Goal: Ask a question: Seek information or help from site administrators or community

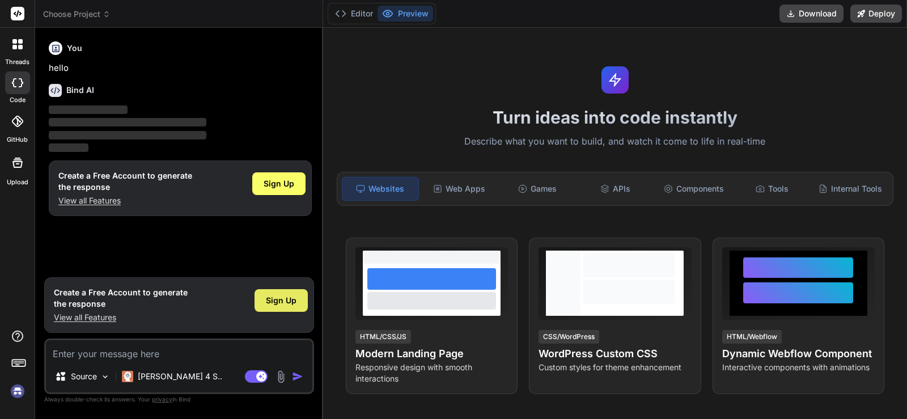
drag, startPoint x: 311, startPoint y: 309, endPoint x: 300, endPoint y: 302, distance: 13.0
click at [310, 309] on div "Create a Free Account to generate the response View all Features Sign Up" at bounding box center [179, 305] width 270 height 56
click at [300, 302] on div "Sign Up" at bounding box center [280, 300] width 53 height 23
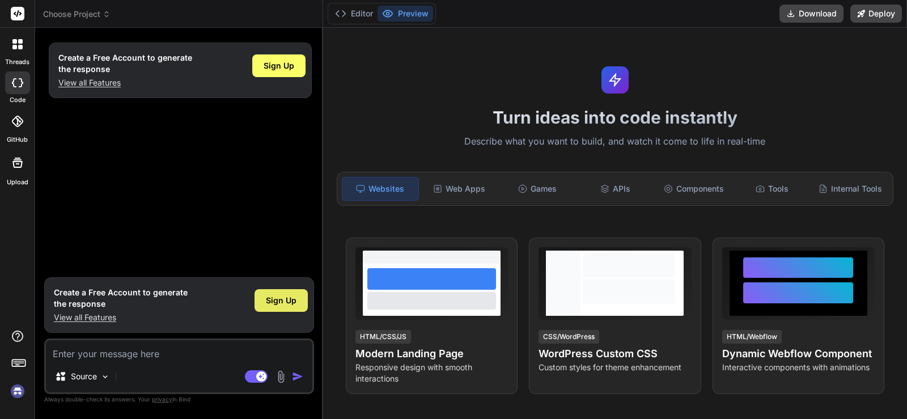
type textarea "x"
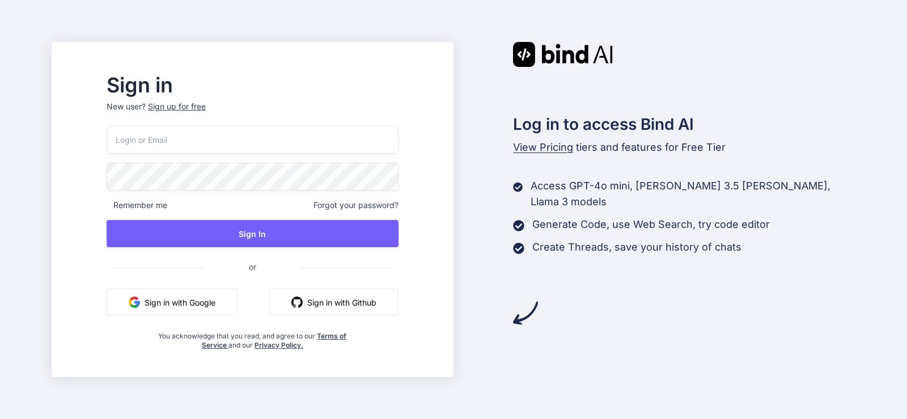
click at [202, 147] on input "email" at bounding box center [253, 140] width 292 height 28
paste input "nodiba1734@mirarmax.com"
type input "nodiba1734@mirarmax.com"
click at [206, 106] on div "Sign up for free" at bounding box center [177, 106] width 58 height 11
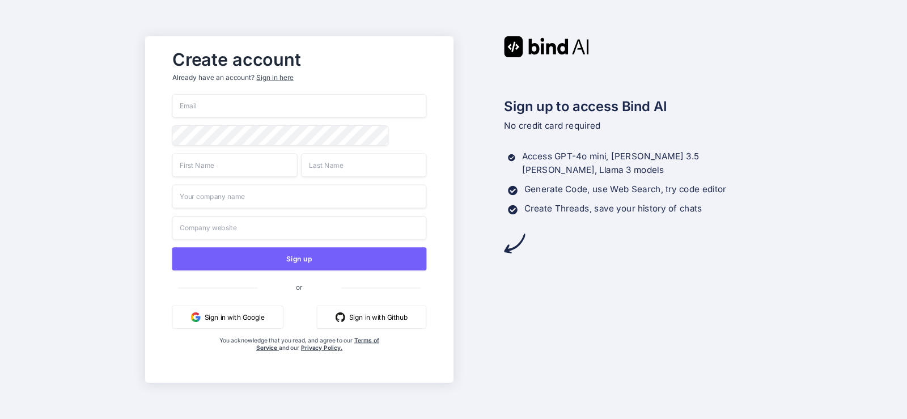
click at [302, 119] on div "Sign up or Sign in with Google Sign in with Github You acknowledge that you rea…" at bounding box center [299, 234] width 254 height 281
click at [297, 107] on input "email" at bounding box center [299, 106] width 254 height 24
paste input "nodiba1734@mirarmax.com"
type input "nodiba1734@mirarmax.com"
click at [252, 169] on input "text" at bounding box center [234, 165] width 125 height 24
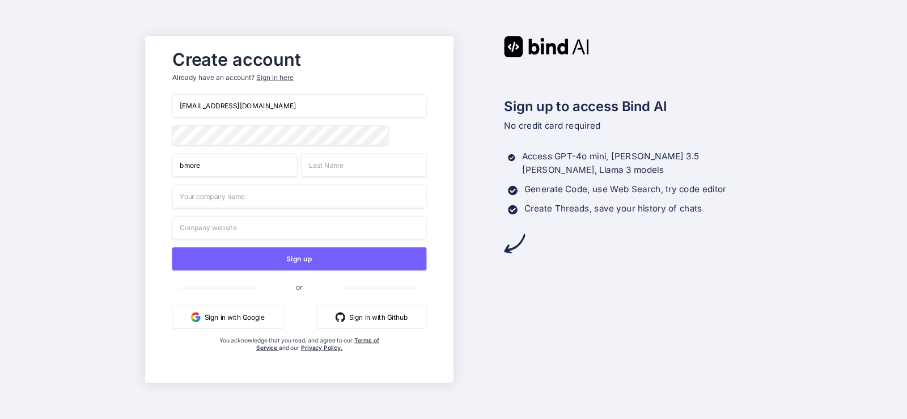
type input "bmore"
type input "gomroe"
type input "gomreo"
type input "gomer.com"
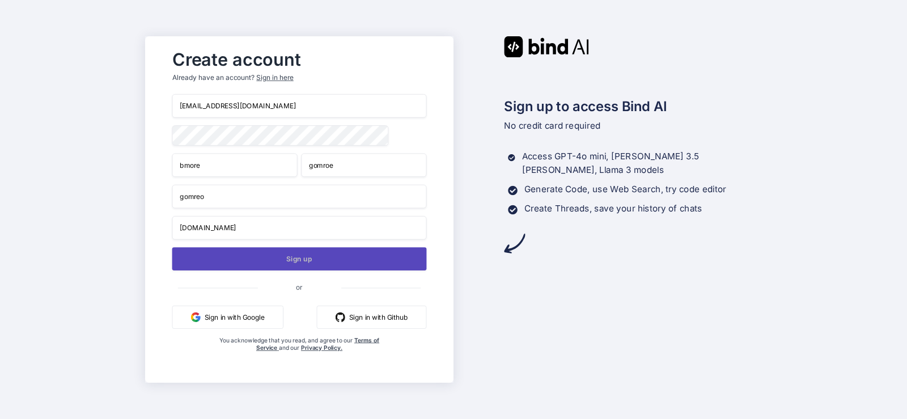
click at [278, 260] on button "Sign up" at bounding box center [299, 258] width 254 height 23
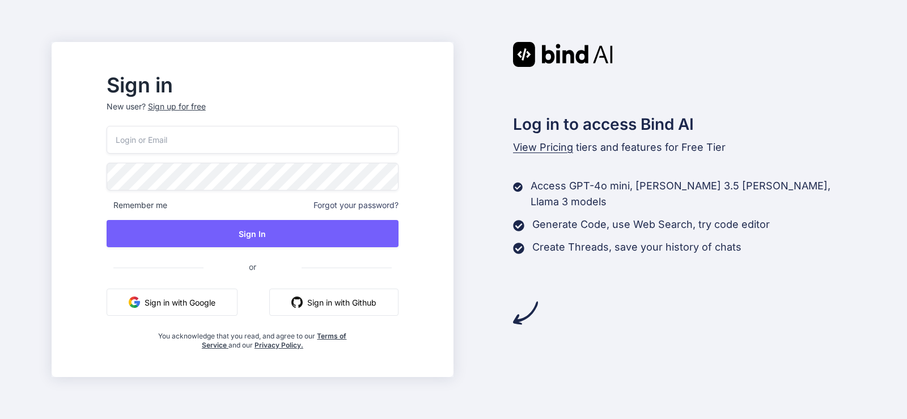
click at [342, 139] on input "email" at bounding box center [253, 140] width 292 height 28
paste input "nodiba1734@mirarmax.com"
type input "nodiba1734@mirarmax.com"
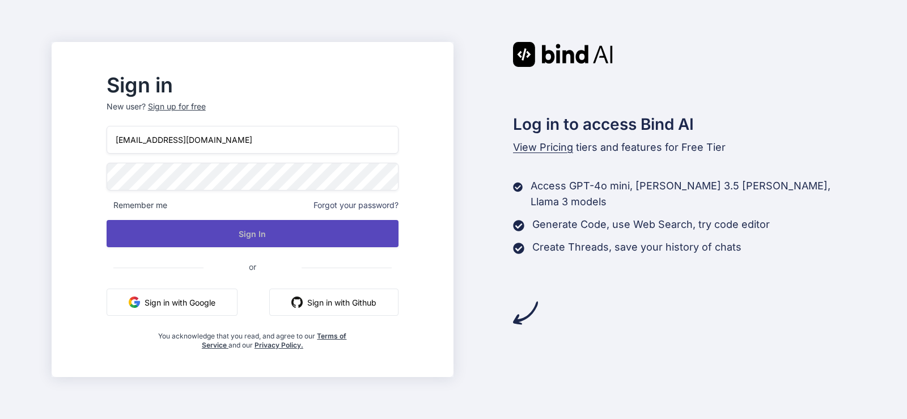
click at [360, 231] on button "Sign In" at bounding box center [253, 233] width 292 height 27
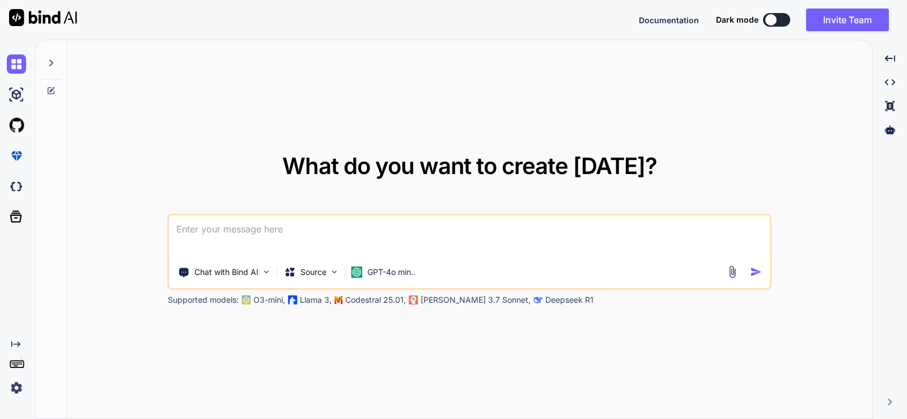
click at [298, 256] on textarea at bounding box center [469, 236] width 601 height 42
type textarea "x"
type textarea "i"
type textarea "x"
type textarea "i"
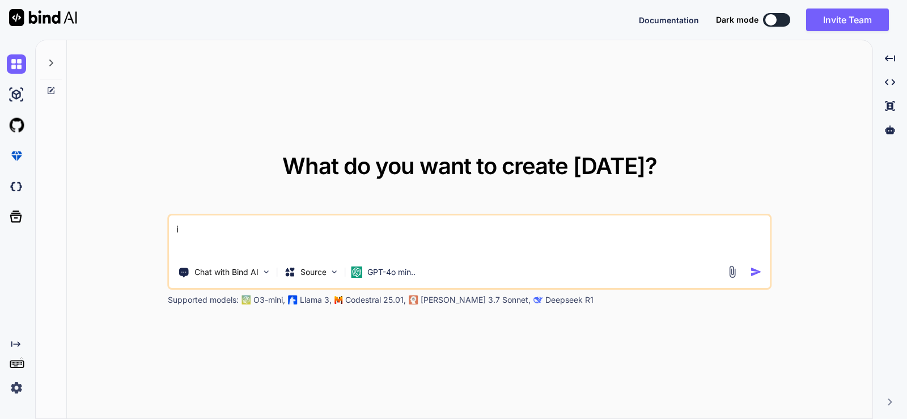
type textarea "x"
type textarea "i a"
type textarea "x"
type textarea "i am"
type textarea "x"
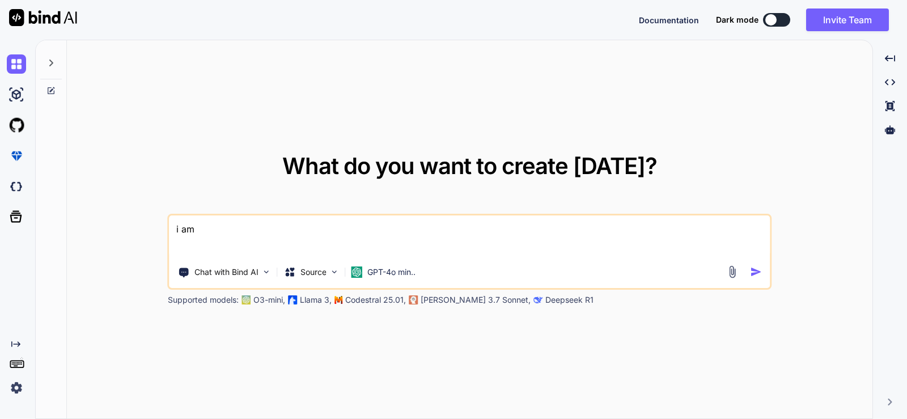
type textarea "i am"
type textarea "x"
type textarea "i am l"
type textarea "x"
type textarea "i am lo"
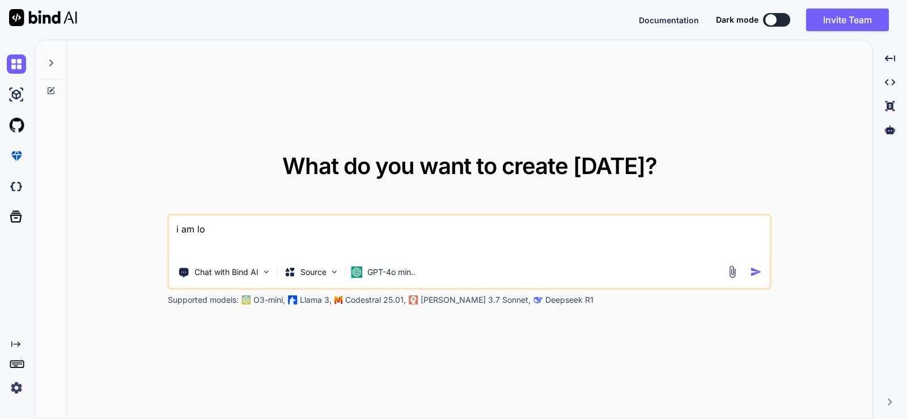
type textarea "x"
type textarea "i am loo"
type textarea "x"
type textarea "i am look"
type textarea "x"
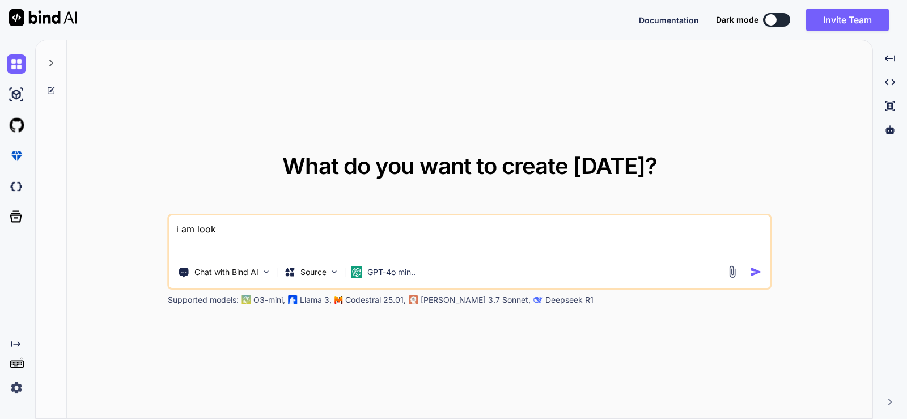
type textarea "i am looki"
type textarea "x"
type textarea "i am lookin"
type textarea "x"
type textarea "i am looking"
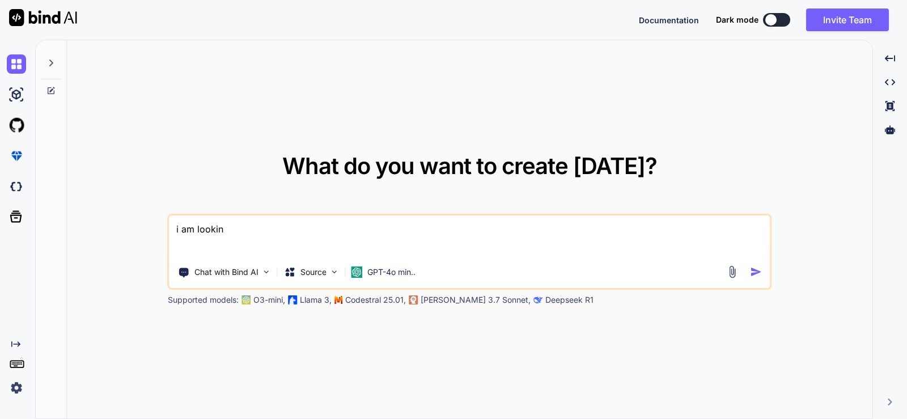
type textarea "x"
type textarea "i am looking"
type textarea "x"
type textarea "i am looking t"
type textarea "x"
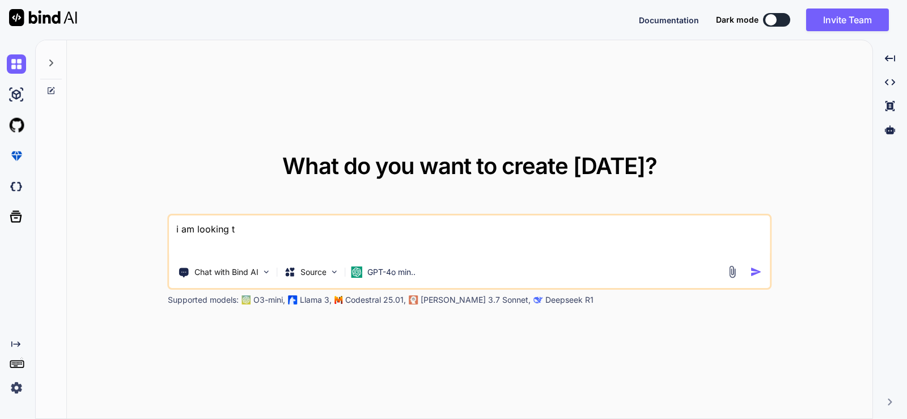
type textarea "i am looking to"
type textarea "x"
type textarea "i am looking to"
type textarea "x"
type textarea "i am looking to c"
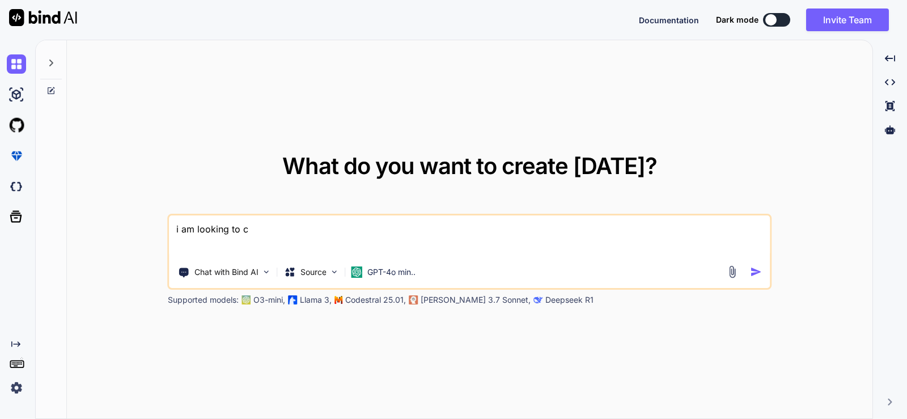
type textarea "x"
type textarea "i am looking to cr"
type textarea "x"
type textarea "i am looking to cre"
type textarea "x"
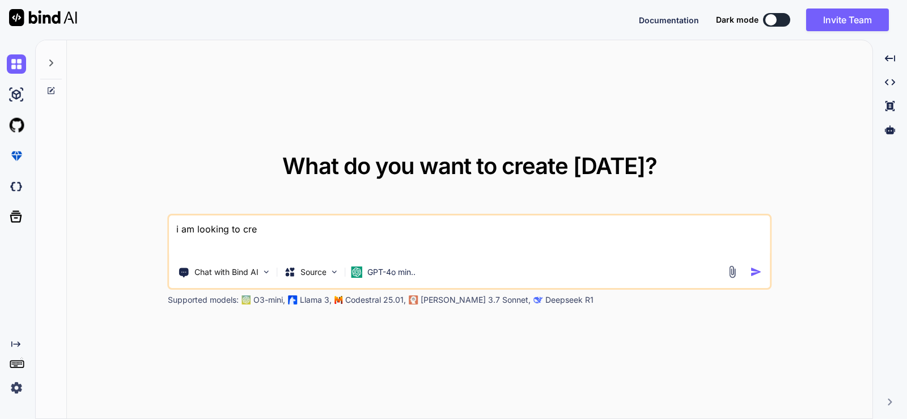
type textarea "i am looking to crea"
type textarea "x"
type textarea "i am looking to creat"
type textarea "x"
type textarea "i am looking to create"
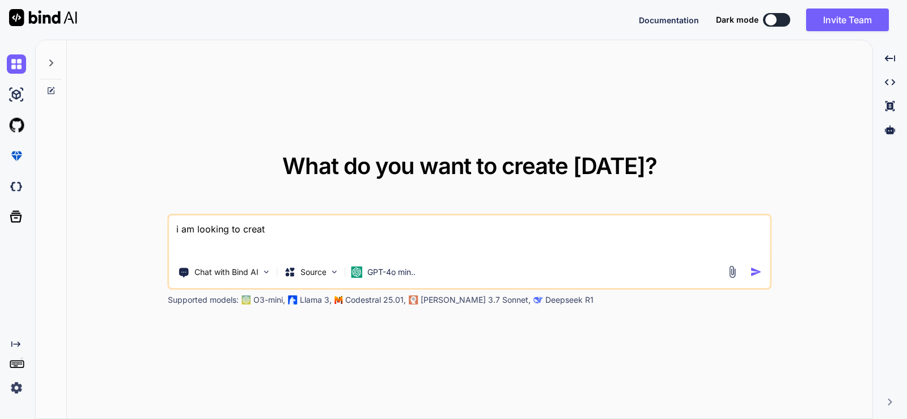
type textarea "x"
type textarea "i am looking to create"
type textarea "x"
type textarea "i am looking to create a"
type textarea "x"
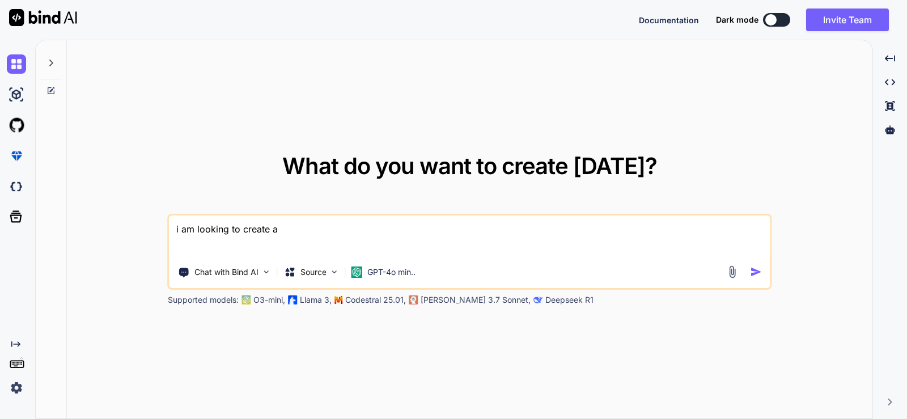
type textarea "i am looking to create a"
type textarea "x"
type textarea "i am looking to create a p"
type textarea "x"
type textarea "i am looking to create a pr"
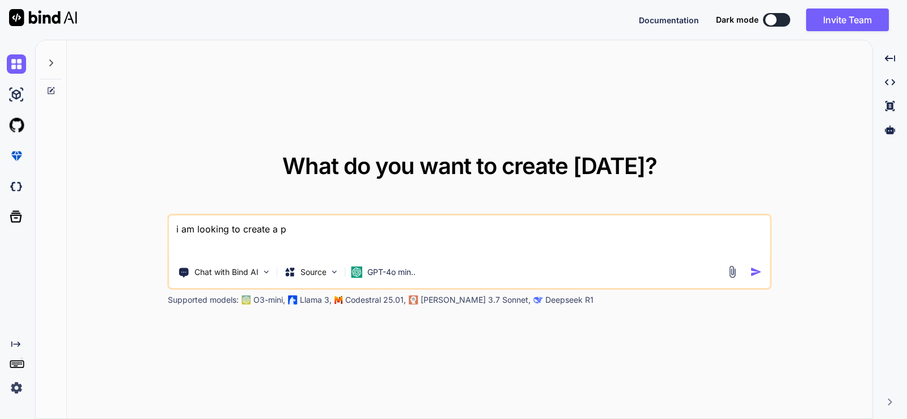
type textarea "x"
type textarea "i am looking to create a pro"
type textarea "x"
type textarea "i am looking to create a proj"
type textarea "x"
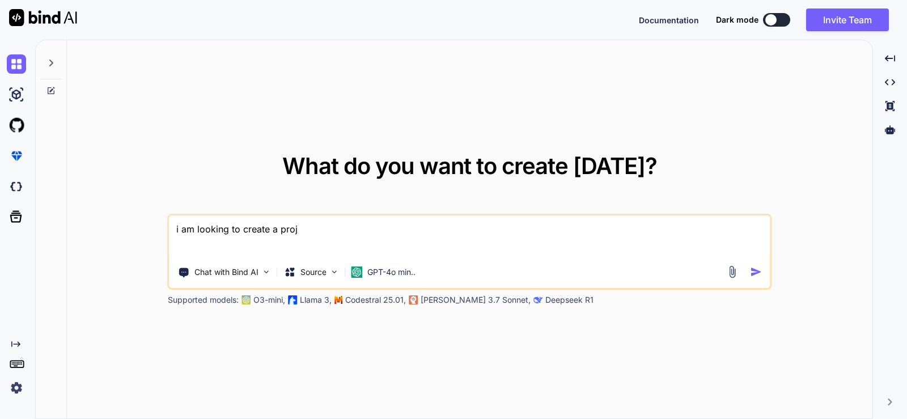
type textarea "i am looking to create a proje"
type textarea "x"
type textarea "i am looking to create a projec"
type textarea "x"
type textarea "i am looking to create a project"
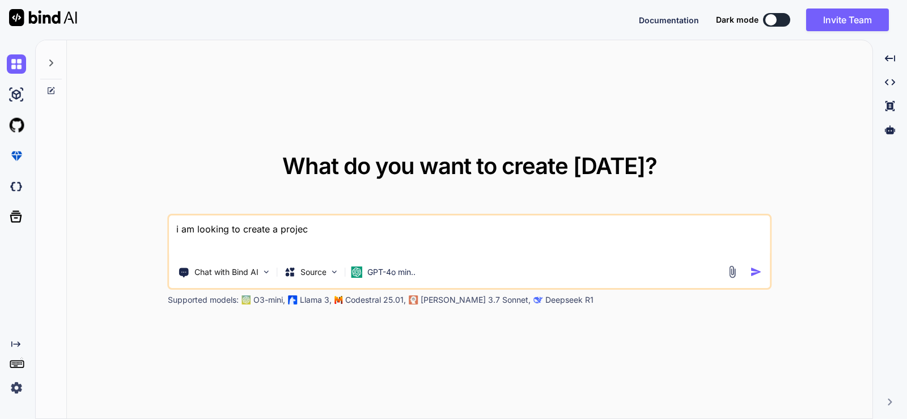
type textarea "x"
type textarea "i am looking to create a project"
type textarea "x"
type textarea "i am looking to create a project t"
type textarea "x"
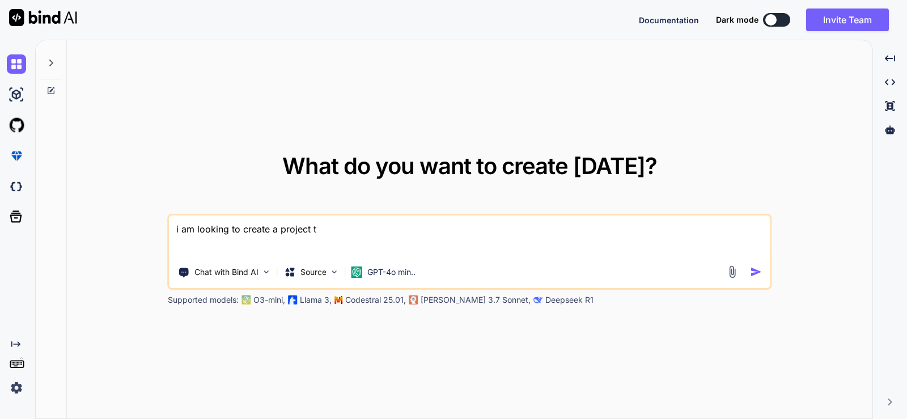
type textarea "i am looking to create a project ta"
type textarea "x"
type textarea "i am looking to create a project tah"
type textarea "x"
type textarea "i am looking to create a project taht"
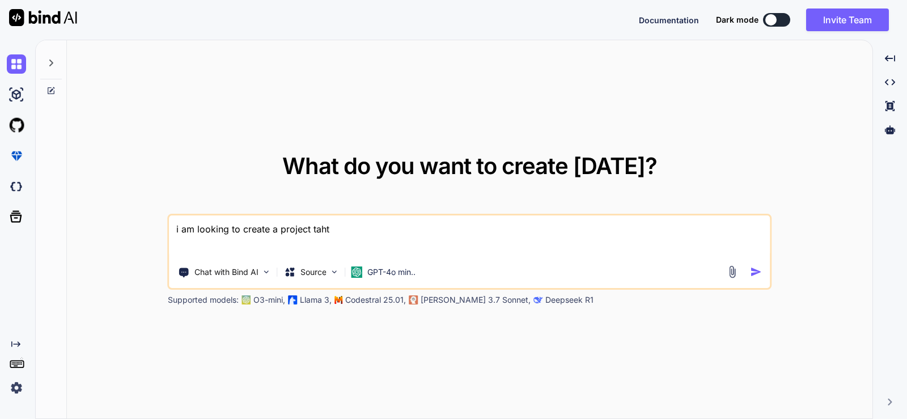
type textarea "x"
type textarea "i am looking to create a project taht"
type textarea "x"
type textarea "i am looking to create a project taht"
type textarea "x"
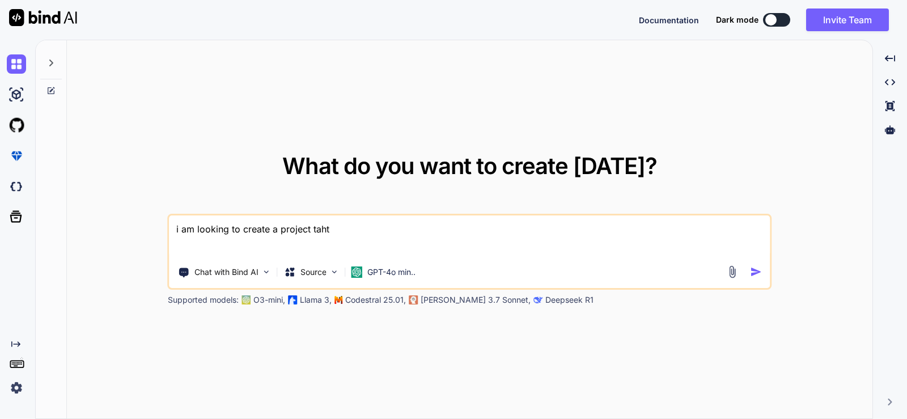
type textarea "i am looking to create a project tah"
type textarea "x"
type textarea "i am looking to create a project ta"
type textarea "x"
type textarea "i am looking to create a project t"
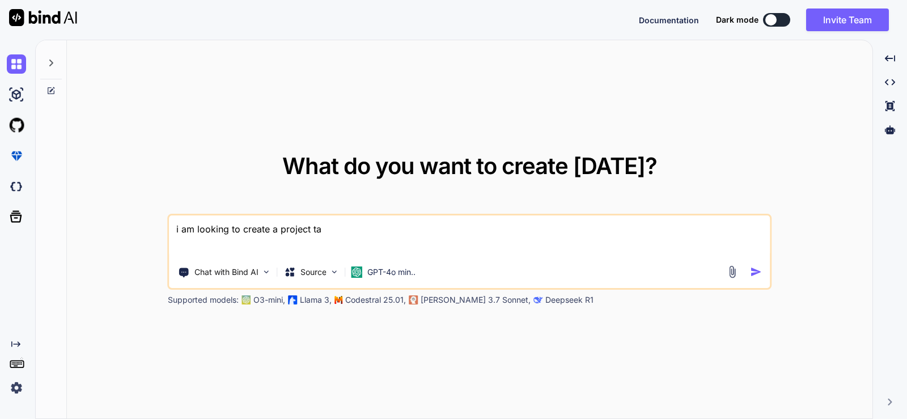
type textarea "x"
type textarea "i am looking to create a project th"
type textarea "x"
type textarea "i am looking to create a project tha"
type textarea "x"
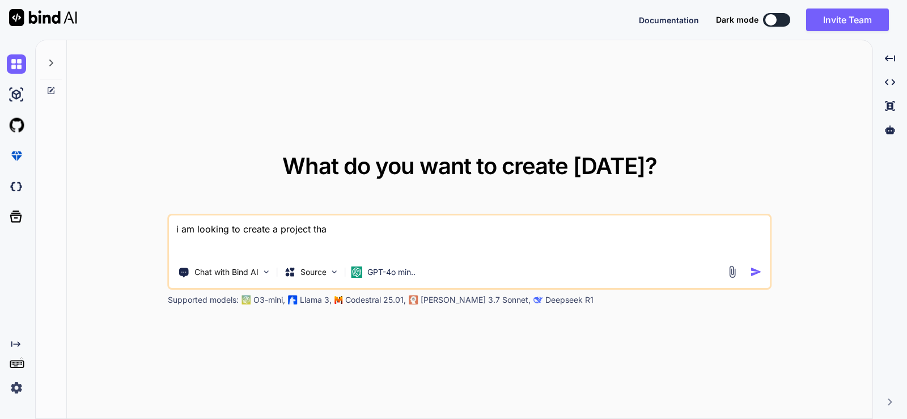
type textarea "i am looking to create a project that"
type textarea "x"
type textarea "i am looking to create a project that"
type textarea "x"
type textarea "i am looking to create a project that c"
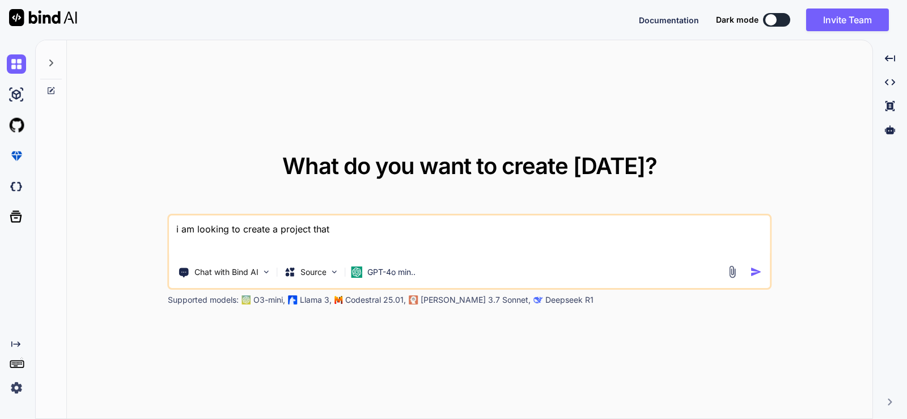
type textarea "x"
type textarea "i am looking to create a project that ca"
type textarea "x"
type textarea "i am looking to create a project that can"
type textarea "x"
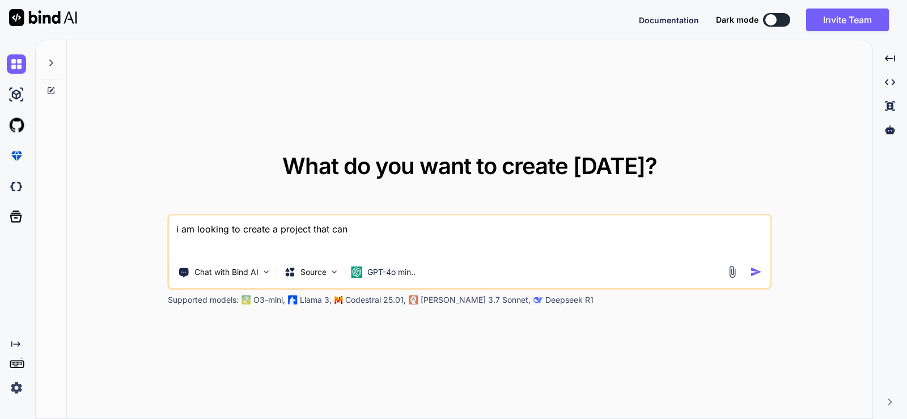
type textarea "i am looking to create a project that can"
type textarea "x"
type textarea "i am looking to create a project that can b"
type textarea "x"
type textarea "i am looking to create a project that can be"
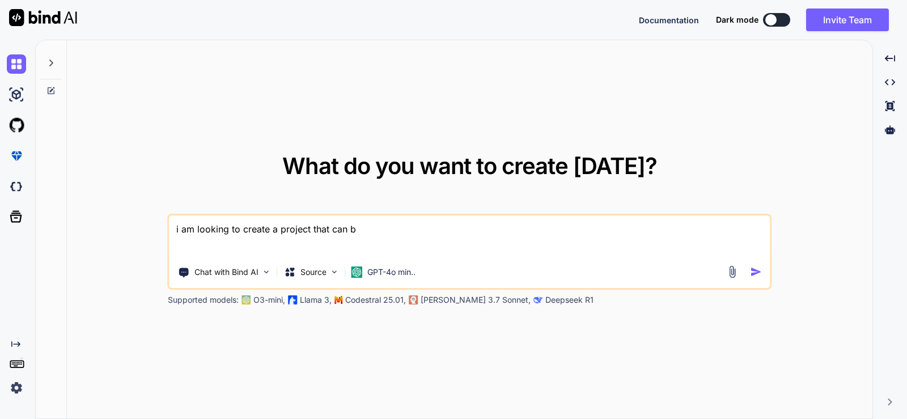
type textarea "x"
type textarea "i am looking to create a project that can be"
type textarea "x"
type textarea "i am looking to create a project that can be m"
type textarea "x"
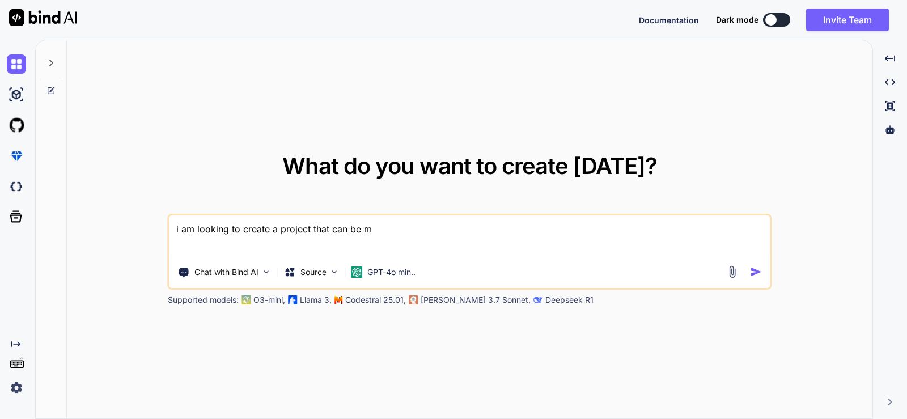
type textarea "i am looking to create a project that can be mo"
type textarea "x"
type textarea "i am looking to create a project that can be mon"
type textarea "x"
type textarea "i am looking to create a project that can be mone"
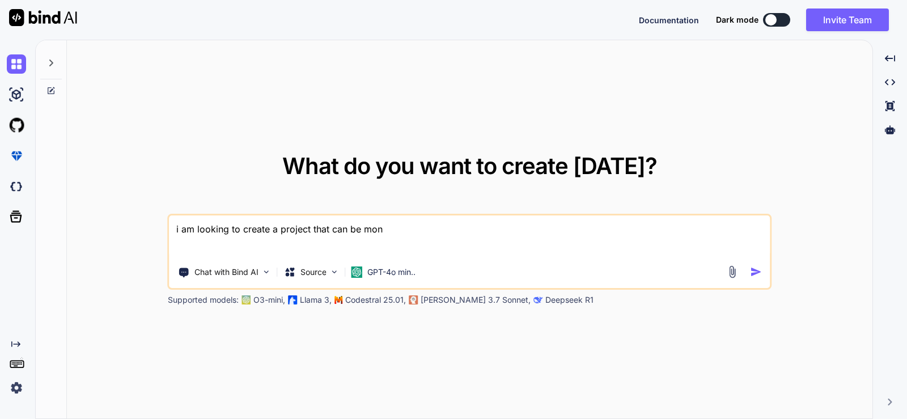
type textarea "x"
type textarea "i am looking to create a project that can be monet"
type textarea "x"
type textarea "i am looking to create a project that can be moneti"
type textarea "x"
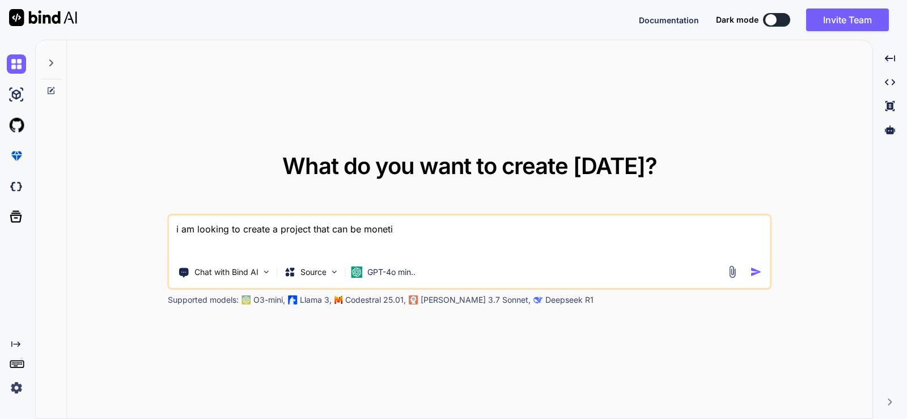
type textarea "i am looking to create a project that can be monetiz"
type textarea "x"
type textarea "i am looking to create a project that can be monetize"
type textarea "x"
type textarea "i am looking to create a project that can be monetized"
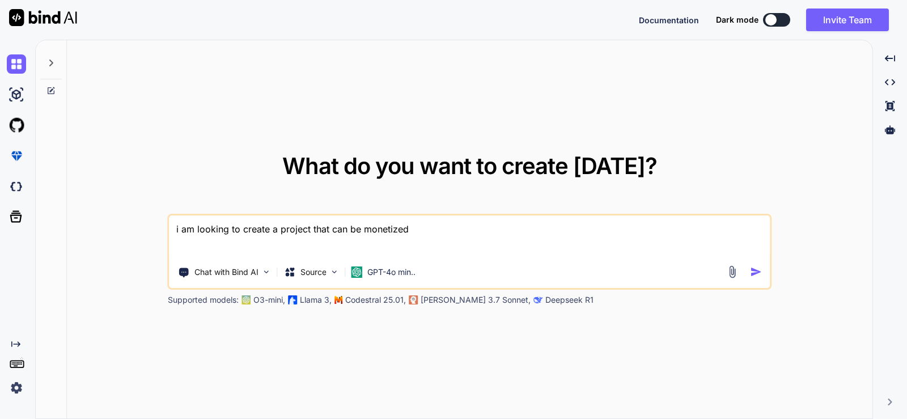
type textarea "x"
type textarea "i am looking to create a project that can be monetized"
type textarea "x"
type textarea "i am looking to create a project that can be monetized a"
type textarea "x"
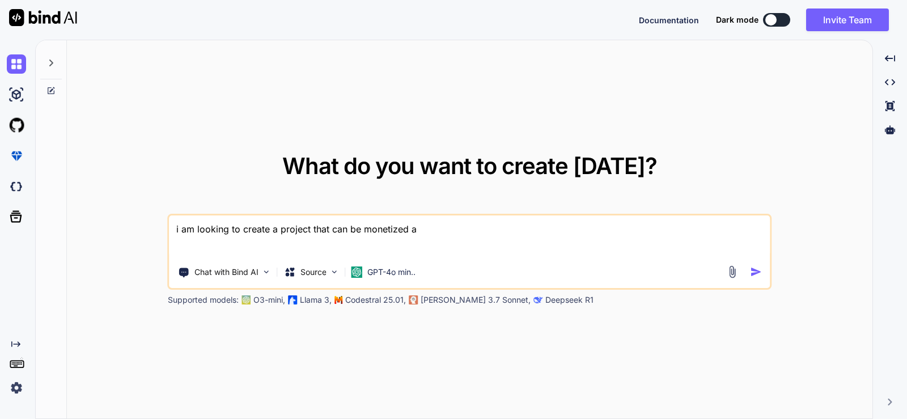
type textarea "i am looking to create a project that can be monetized an"
type textarea "x"
type textarea "i am looking to create a project that can be monetized and"
type textarea "x"
type textarea "i am looking to create a project that can be monetized and"
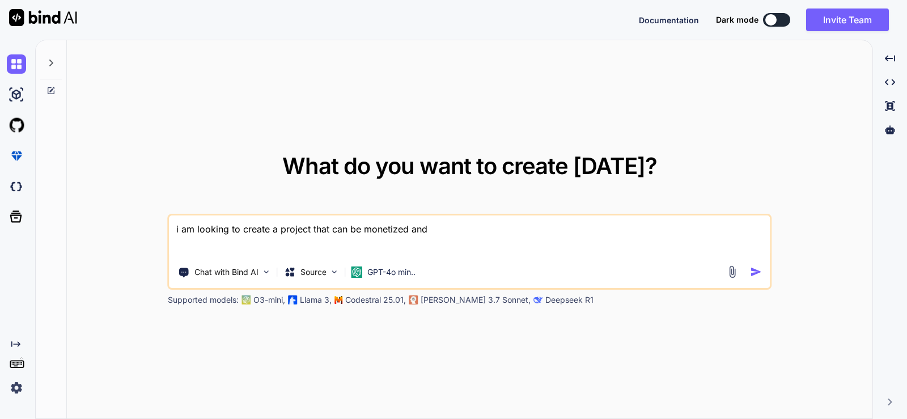
type textarea "x"
type textarea "i am looking to create a project that can be monetized and i"
type textarea "x"
type textarea "i am looking to create a project that can be monetized and i"
type textarea "x"
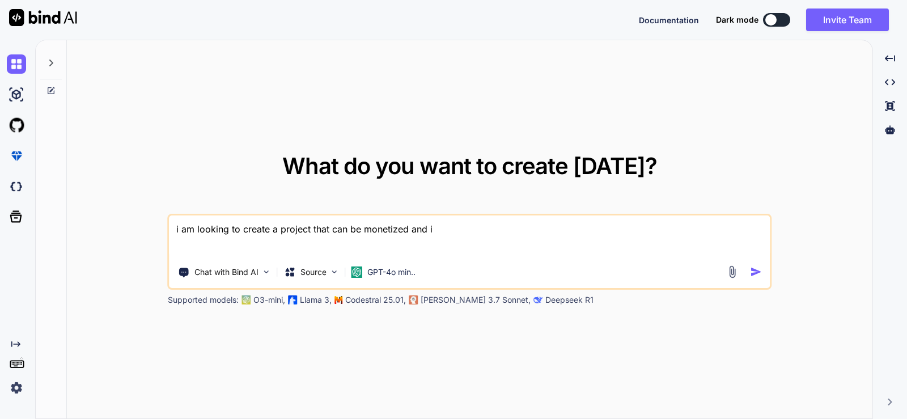
type textarea "i am looking to create a project that can be monetized and i c"
type textarea "x"
type textarea "i am looking to create a project that can be monetized and i ca"
type textarea "x"
type textarea "i am looking to create a project that can be monetized and i can"
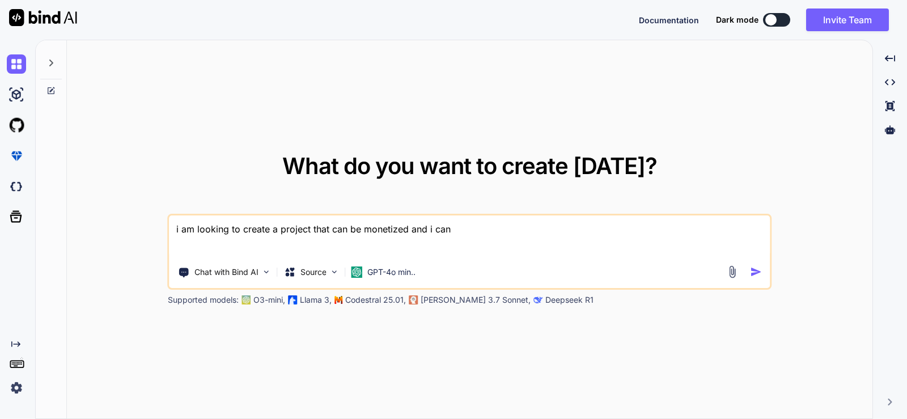
type textarea "x"
type textarea "i am looking to create a project that can be monetized and i can"
type textarea "x"
type textarea "i am looking to create a project that can be monetized and i can g"
type textarea "x"
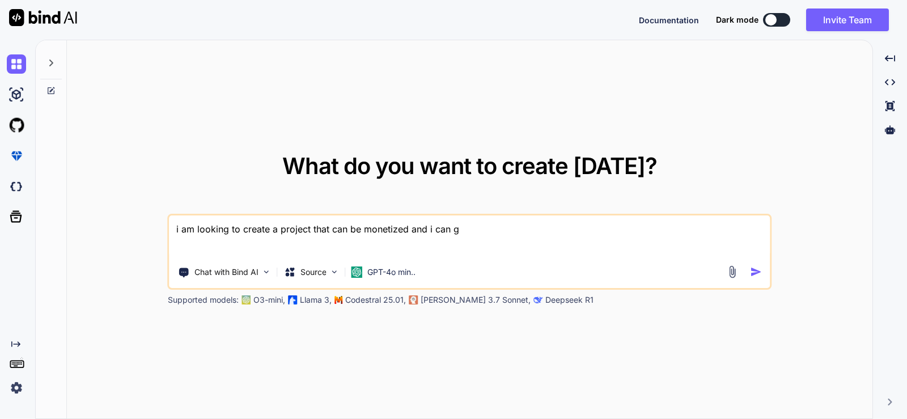
type textarea "i am looking to create a project that can be monetized and i can ge"
type textarea "x"
type textarea "i am looking to create a project that can be monetized and i can get"
type textarea "x"
type textarea "i am looking to create a project that can be monetized and i can get"
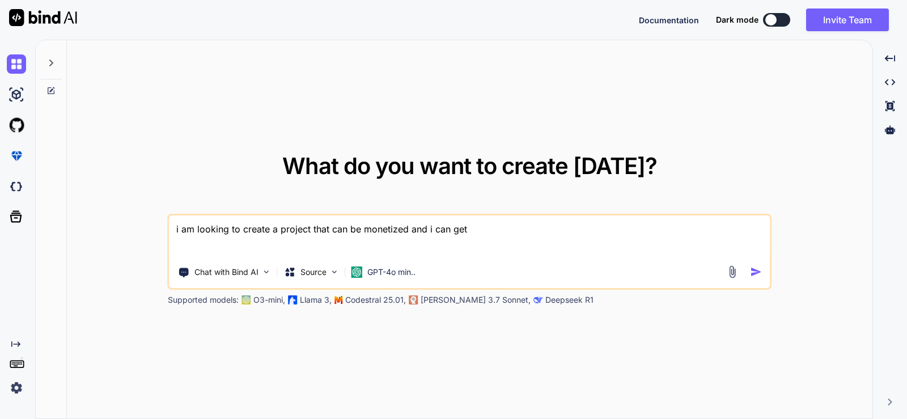
type textarea "x"
type textarea "i am looking to create a project that can be monetized and i can get p"
type textarea "x"
type textarea "i am looking to create a project that can be monetized and i can get pa"
type textarea "x"
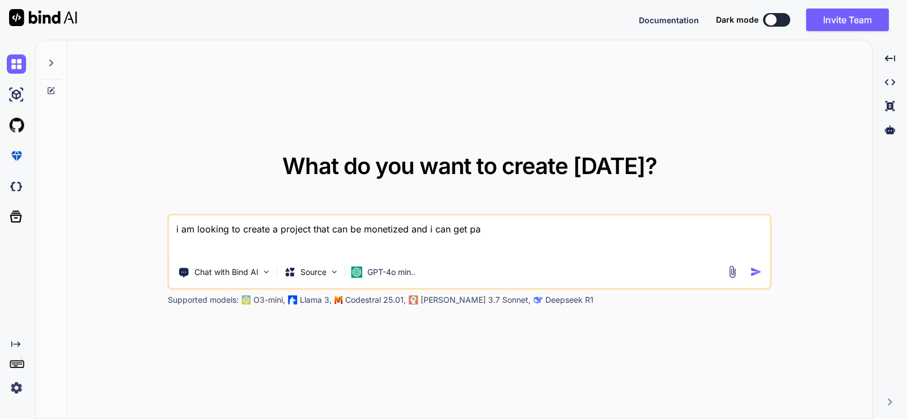
type textarea "i am looking to create a project that can be monetized and i can get pas"
type textarea "x"
type textarea "i am looking to create a project that can be monetized and i can get pass"
type textarea "x"
type textarea "i am looking to create a project that can be monetized and i can get passi"
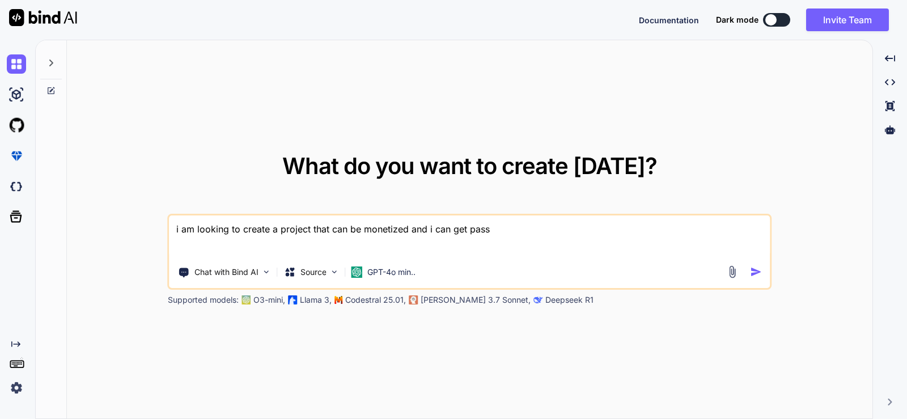
type textarea "x"
type textarea "i am looking to create a project that can be monetized and i can get passiv"
type textarea "x"
type textarea "i am looking to create a project that can be monetized and i can get passive"
type textarea "x"
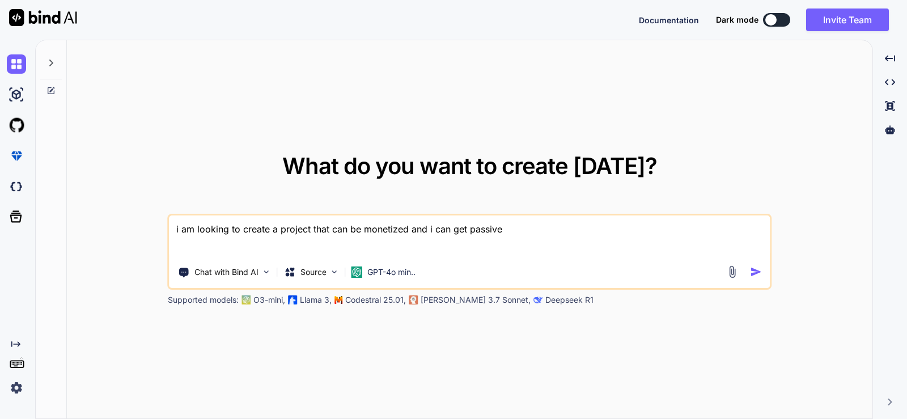
type textarea "i am looking to create a project that can be monetized and i can get passive"
type textarea "x"
type textarea "i am looking to create a project that can be monetized and i can get passive i"
type textarea "x"
type textarea "i am looking to create a project that can be monetized and i can get passive in"
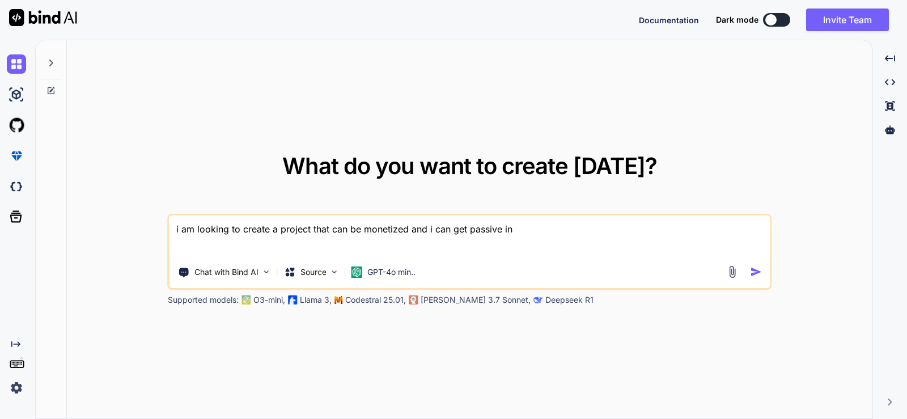
type textarea "x"
type textarea "i am looking to create a project that can be monetized and i can get passive inm"
type textarea "x"
type textarea "i am looking to create a project that can be monetized and i can get passive in…"
type textarea "x"
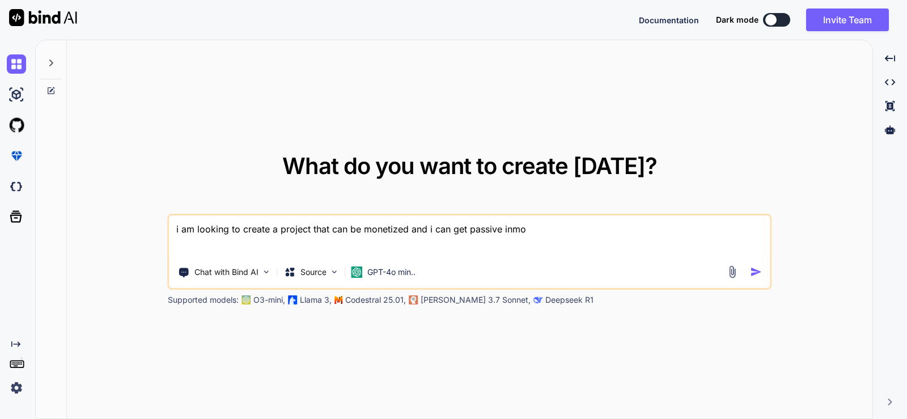
type textarea "i am looking to create a project that can be monetized and i can get passive inm"
type textarea "x"
type textarea "i am looking to create a project that can be monetized and i can get passive in"
type textarea "x"
type textarea "i am looking to create a project that can be monetized and i can get passive inv"
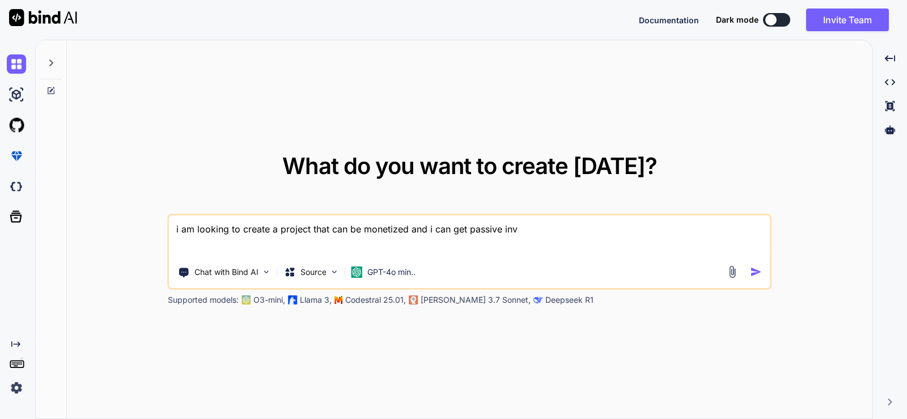
type textarea "x"
type textarea "i am looking to create a project that can be monetized and i can get passive in…"
type textarea "x"
type textarea "i am looking to create a project that can be monetized and i can get passive in…"
type textarea "x"
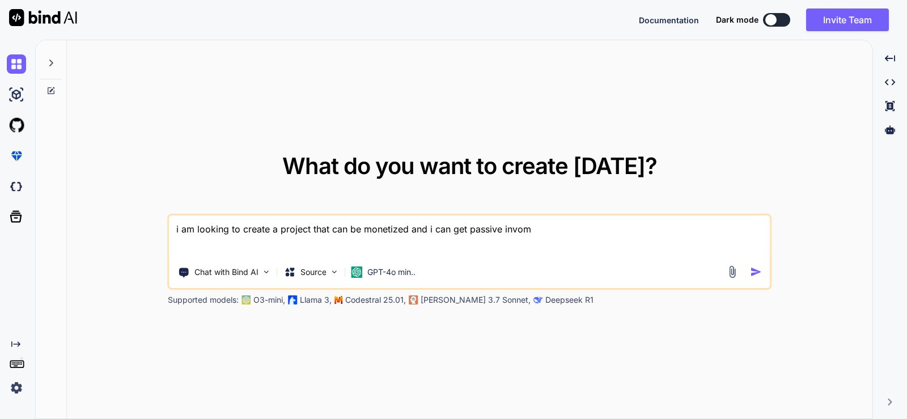
type textarea "i am looking to create a project that can be monetized and i can get passive in…"
type textarea "x"
type textarea "i am looking to create a project that can be monetized and i can get passive inv"
type textarea "x"
type textarea "i am looking to create a project that can be monetized and i can get passive in"
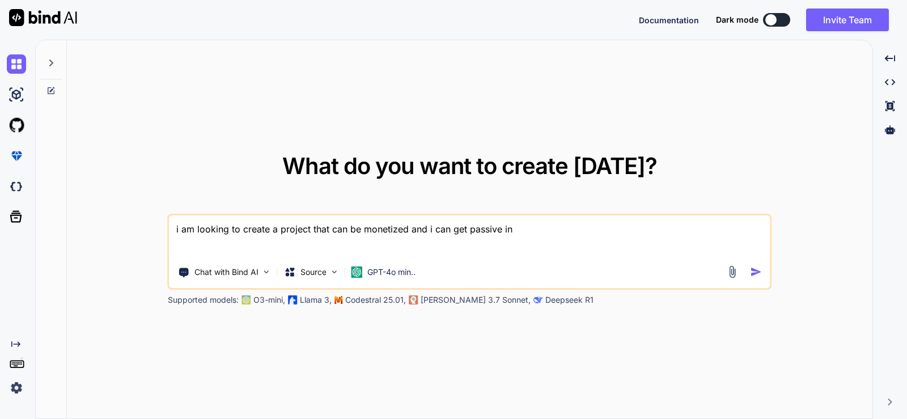
type textarea "x"
type textarea "i am looking to create a project that can be monetized and i can get passive inc"
type textarea "x"
type textarea "i am looking to create a project that can be monetized and i can get passive in…"
type textarea "x"
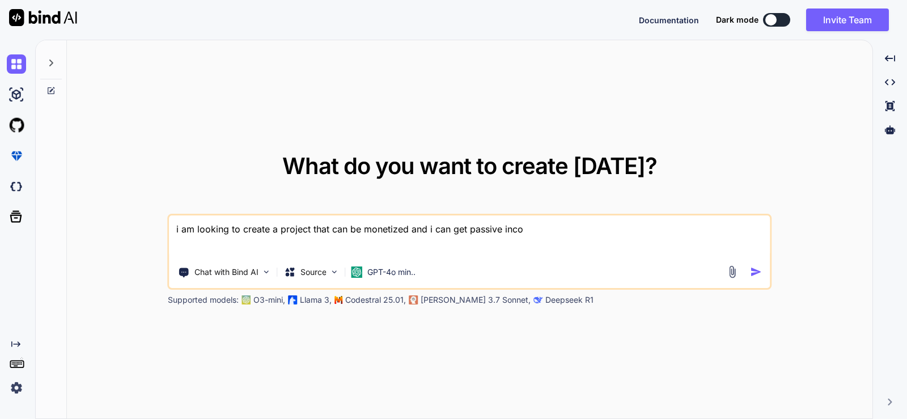
type textarea "i am looking to create a project that can be monetized and i can get passive in…"
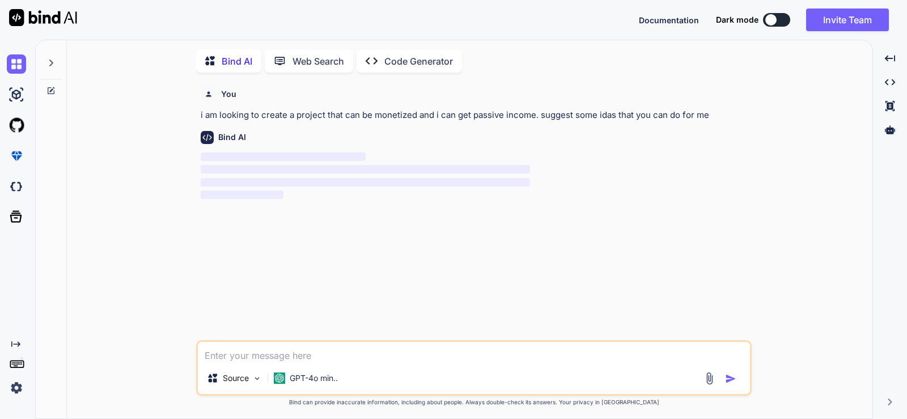
scroll to position [5, 0]
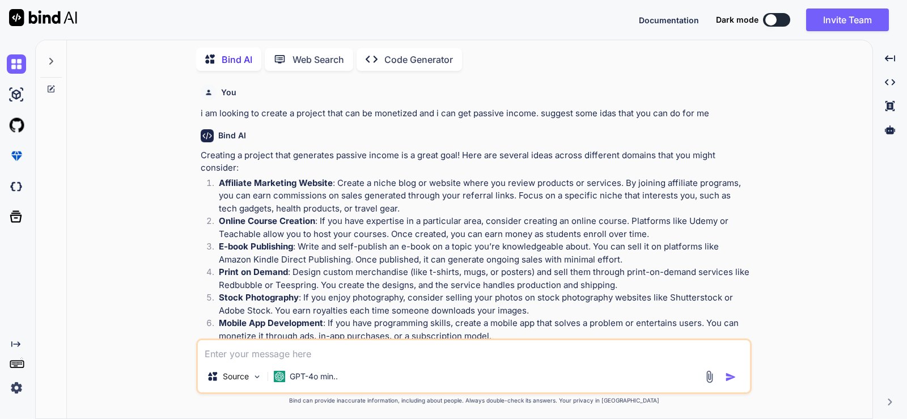
click at [568, 294] on p "Stock Photography : If you enjoy photography, consider selling your photos on s…" at bounding box center [484, 304] width 530 height 26
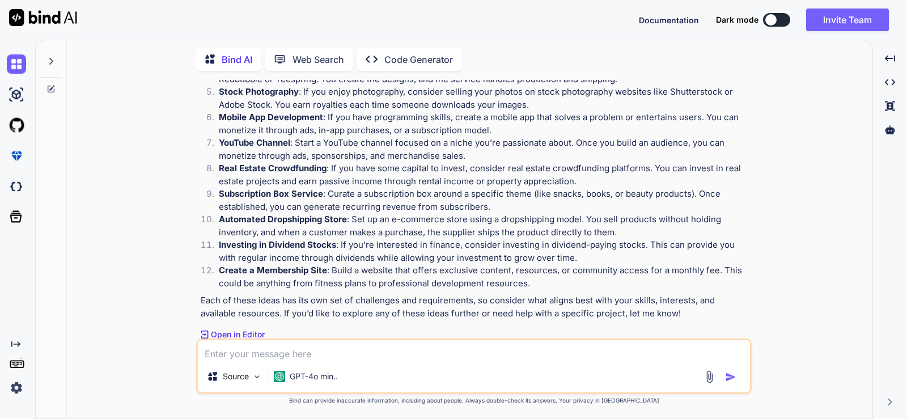
scroll to position [207, 0]
click at [343, 351] on textarea at bounding box center [474, 350] width 552 height 20
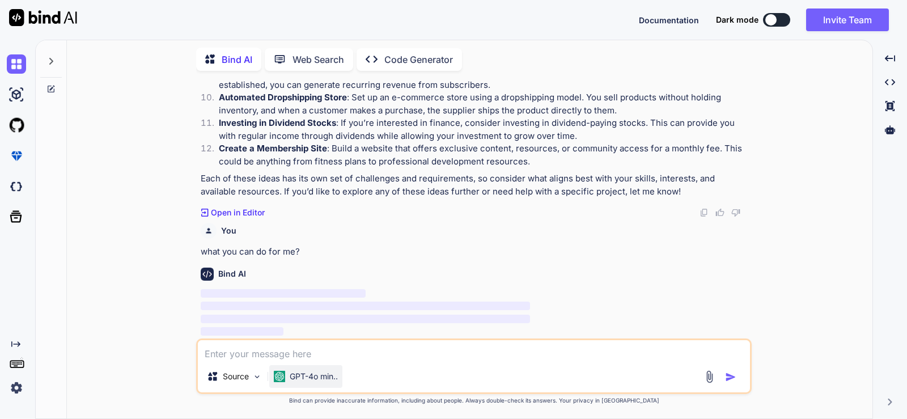
click at [301, 381] on p "GPT-4o min.." at bounding box center [314, 376] width 48 height 11
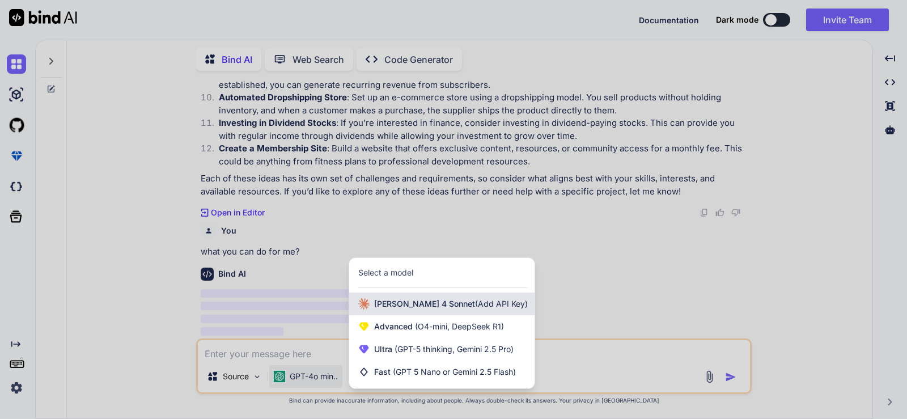
click at [475, 308] on span "(Add API Key)" at bounding box center [501, 304] width 53 height 10
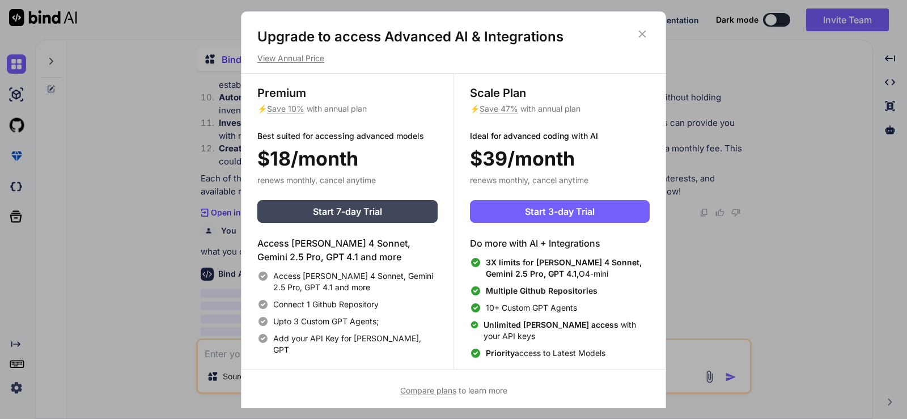
click at [645, 31] on icon at bounding box center [642, 33] width 7 height 7
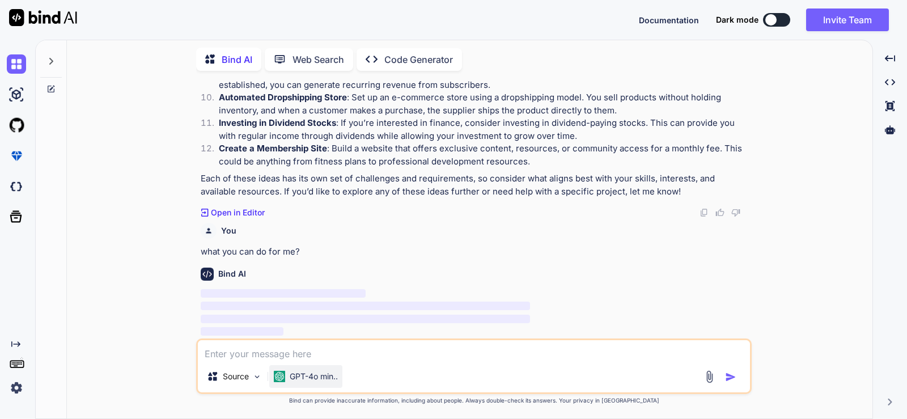
click at [320, 375] on p "GPT-4o min.." at bounding box center [314, 376] width 48 height 11
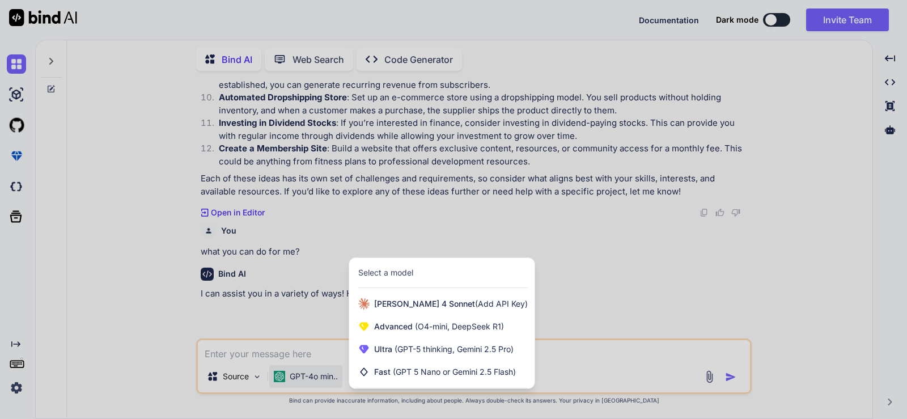
click at [302, 357] on div at bounding box center [453, 209] width 907 height 419
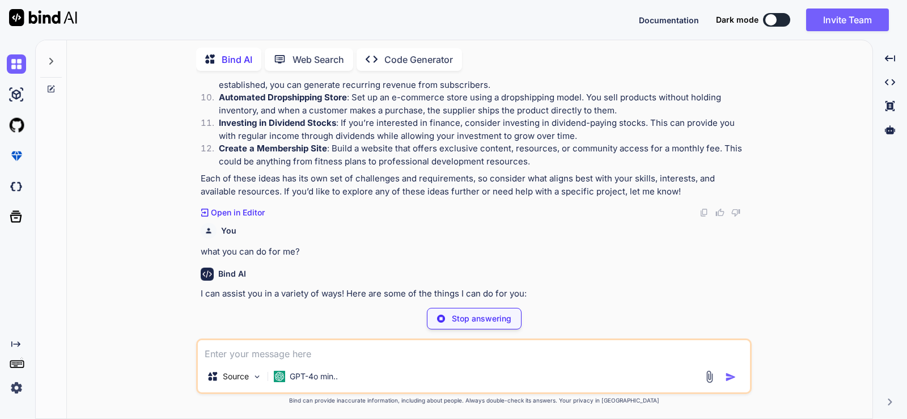
click at [307, 347] on textarea at bounding box center [474, 350] width 552 height 20
click at [602, 277] on div "Bind AI" at bounding box center [475, 274] width 549 height 13
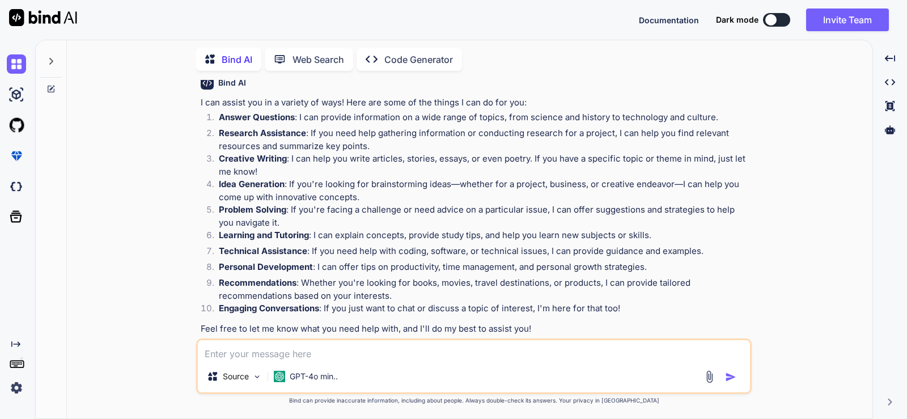
scroll to position [536, 0]
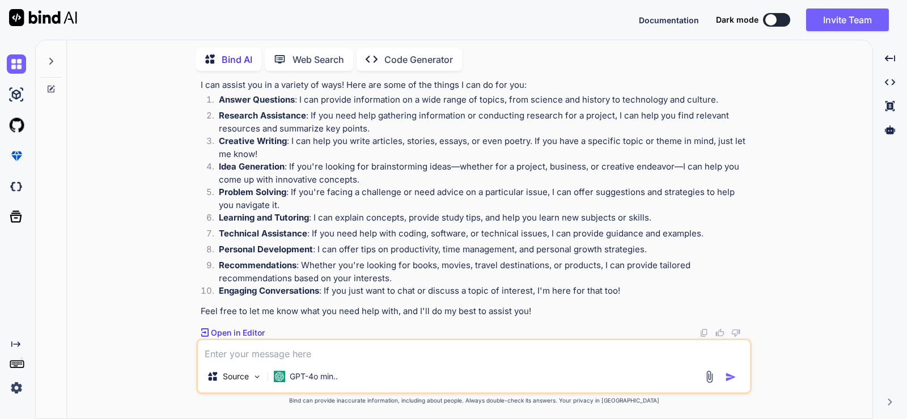
click at [465, 351] on textarea at bounding box center [474, 350] width 552 height 20
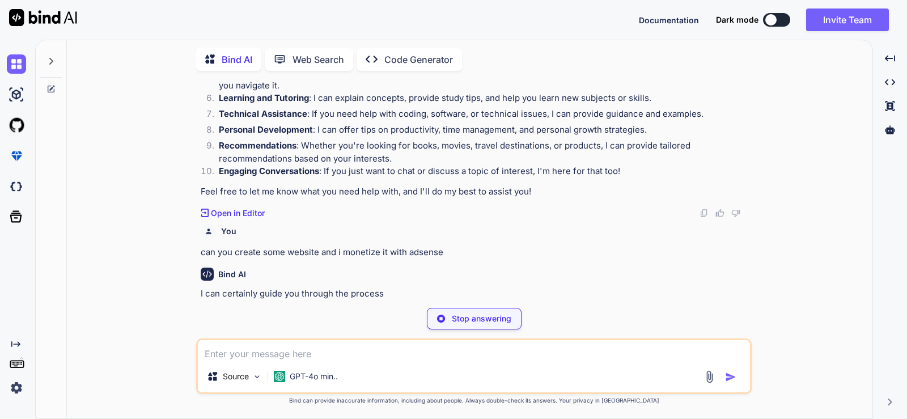
scroll to position [656, 0]
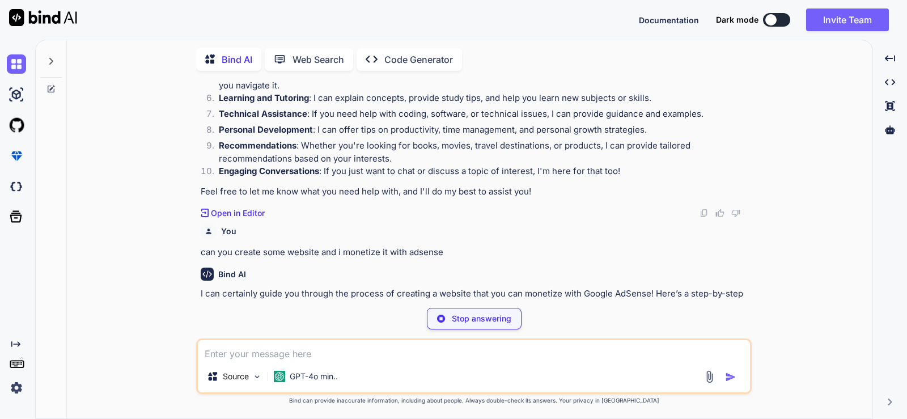
click at [732, 290] on p "I can certainly guide you through the process of creating a website that you ca…" at bounding box center [475, 300] width 549 height 26
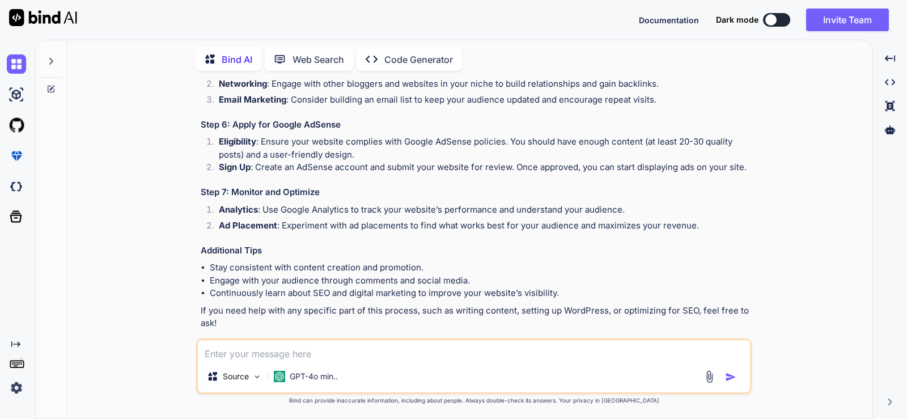
scroll to position [1305, 0]
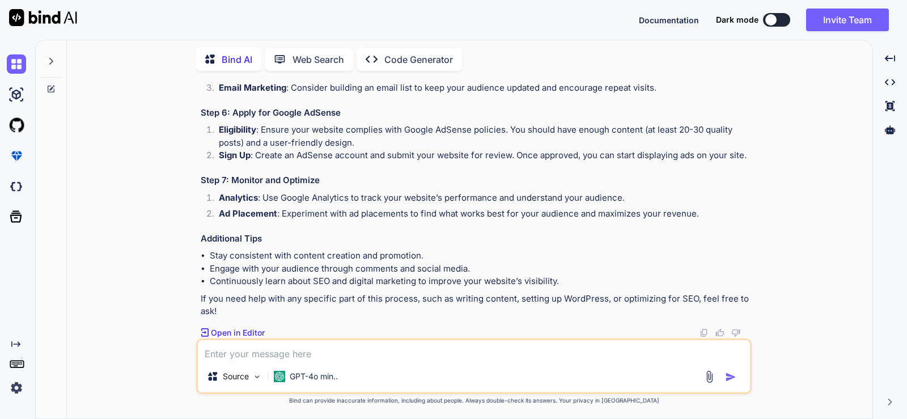
click at [353, 346] on textarea at bounding box center [474, 350] width 552 height 20
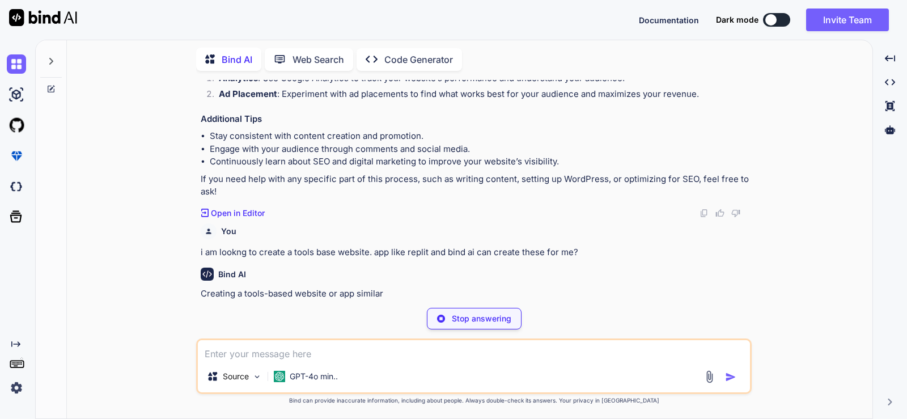
scroll to position [1424, 0]
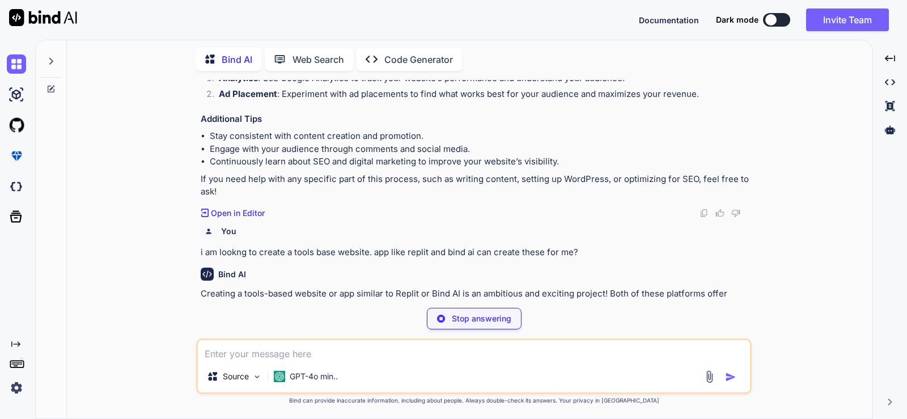
click at [495, 288] on p "Creating a tools-based website or app similar to Replit or Bind AI is an ambiti…" at bounding box center [475, 306] width 549 height 39
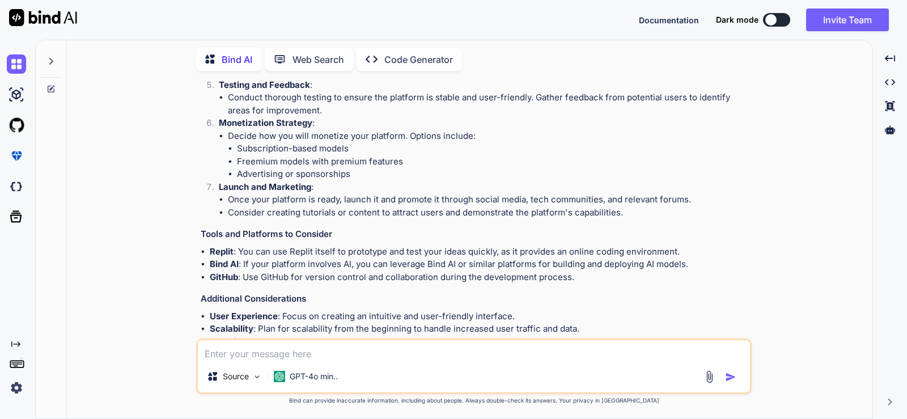
scroll to position [2039, 0]
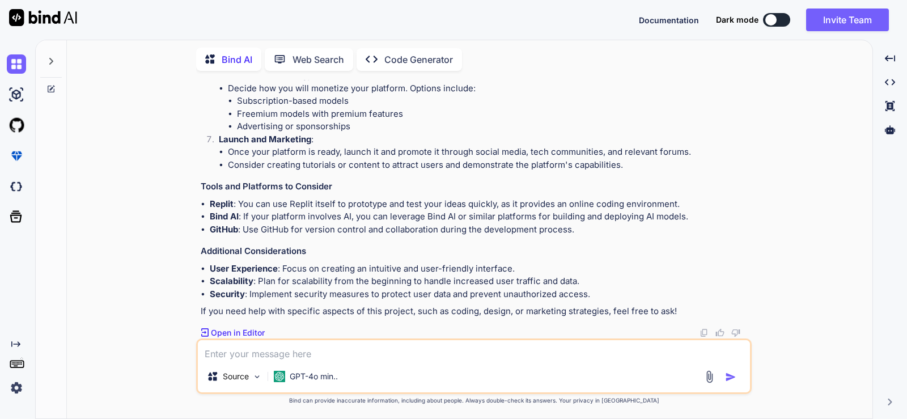
click at [538, 358] on textarea at bounding box center [474, 350] width 552 height 20
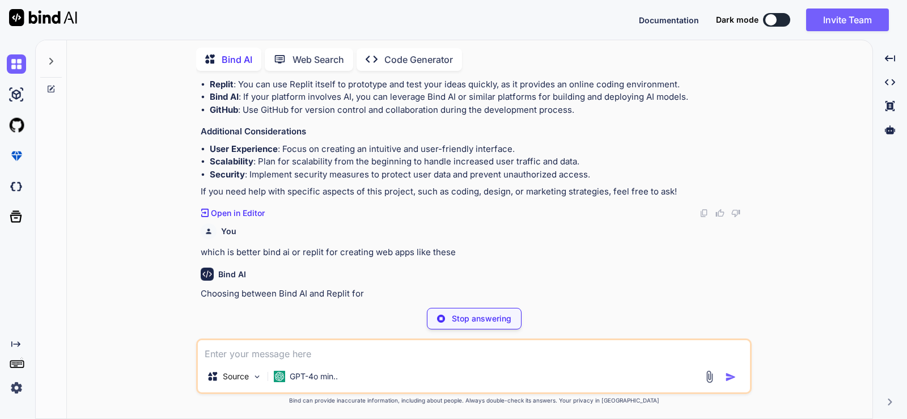
scroll to position [2158, 0]
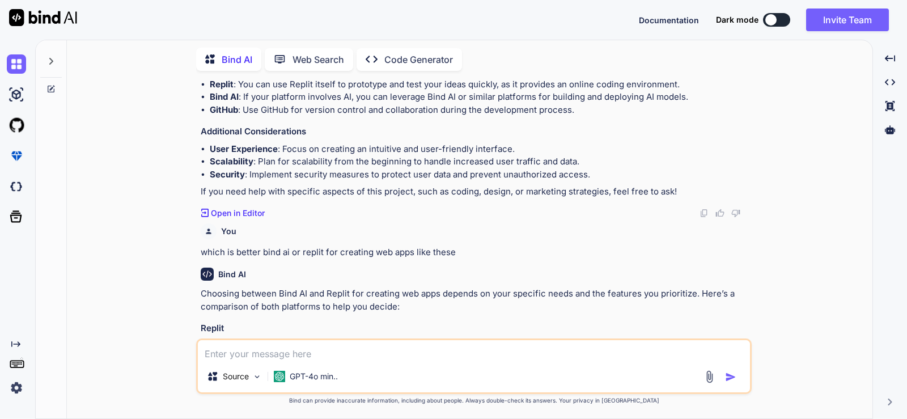
click at [440, 302] on p "Choosing between Bind AI and Replit for creating web apps depends on your speci…" at bounding box center [475, 300] width 549 height 26
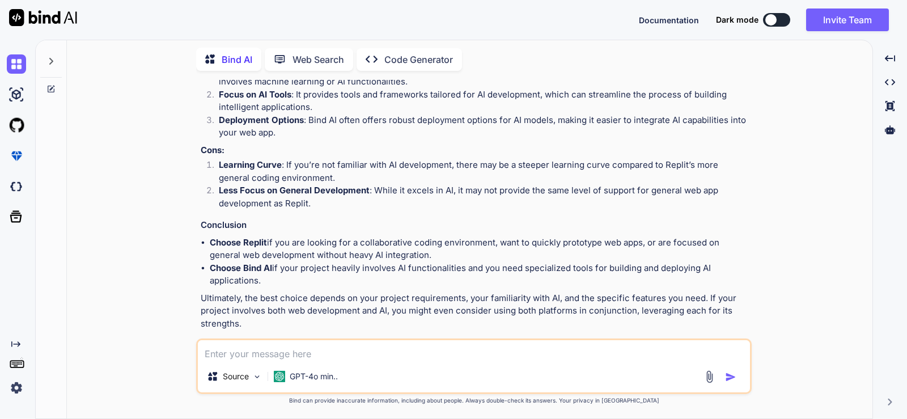
scroll to position [2672, 0]
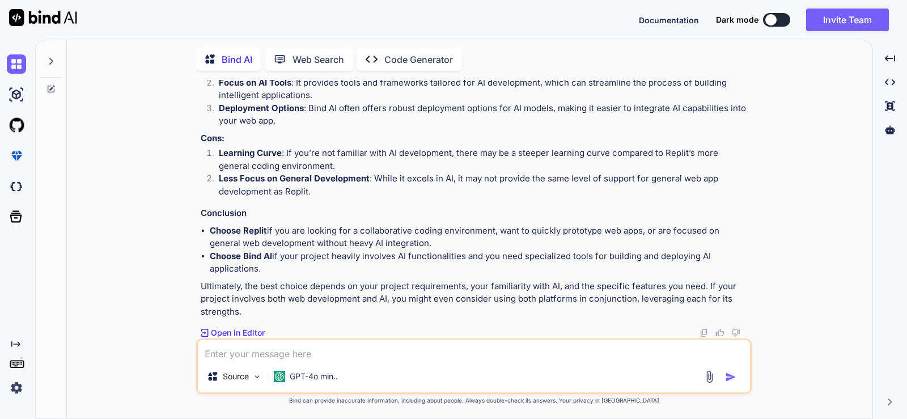
click at [541, 353] on textarea at bounding box center [474, 350] width 552 height 20
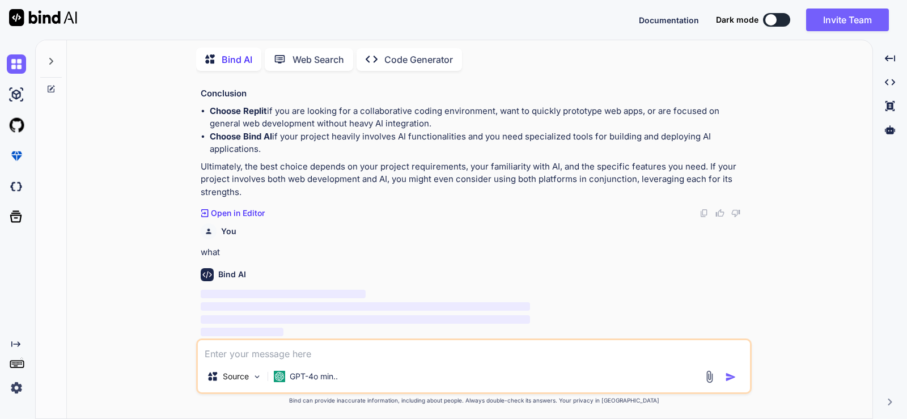
scroll to position [2792, 0]
click at [541, 353] on textarea at bounding box center [474, 350] width 552 height 20
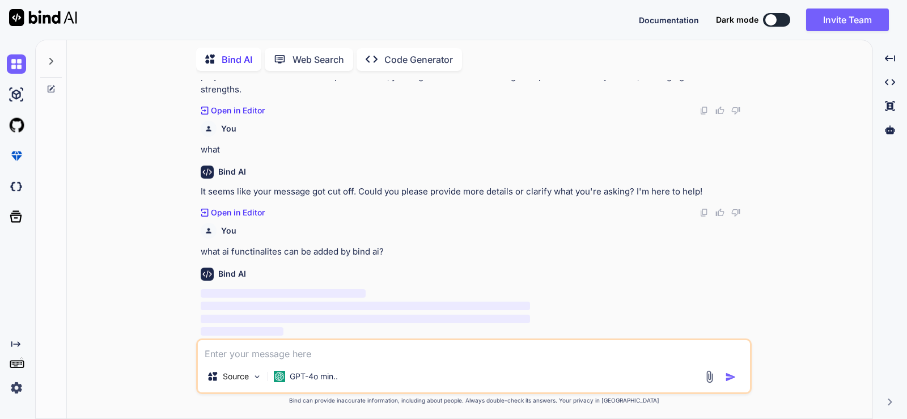
scroll to position [2894, 0]
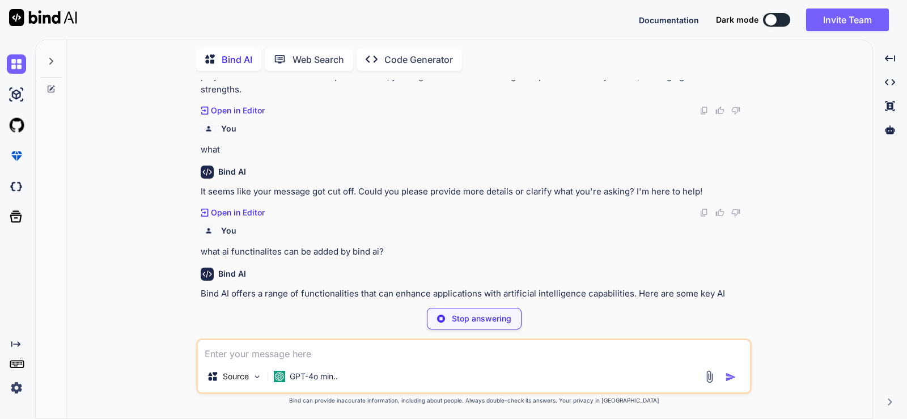
click at [627, 324] on div "Stop answering" at bounding box center [473, 319] width 555 height 22
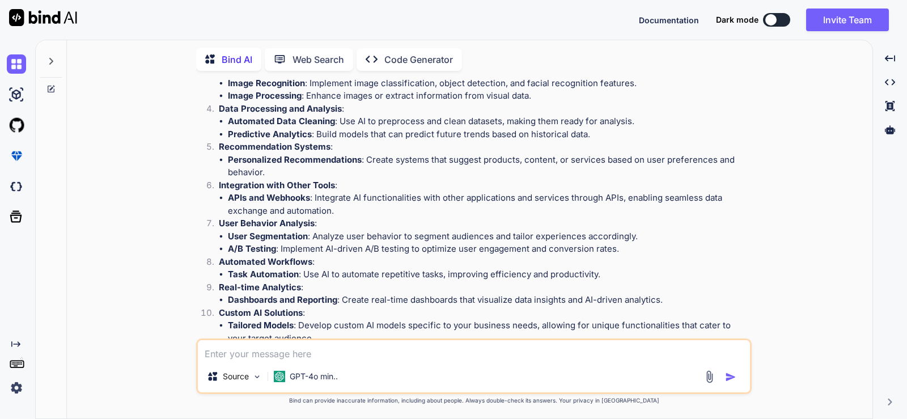
scroll to position [3291, 0]
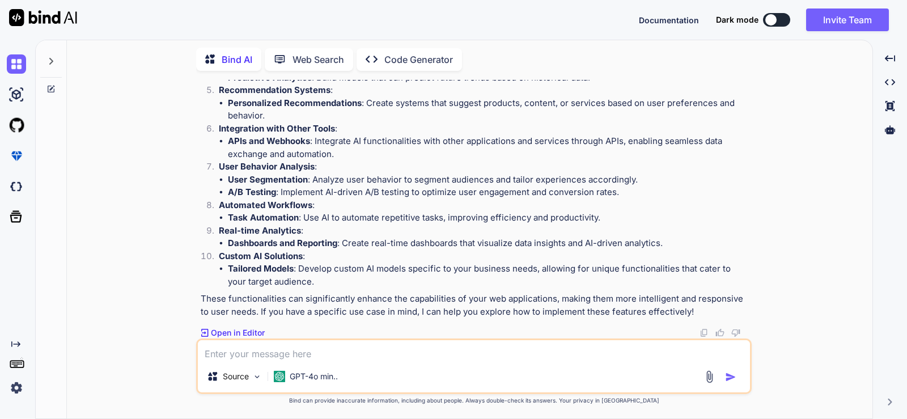
click at [523, 343] on textarea at bounding box center [474, 350] width 552 height 20
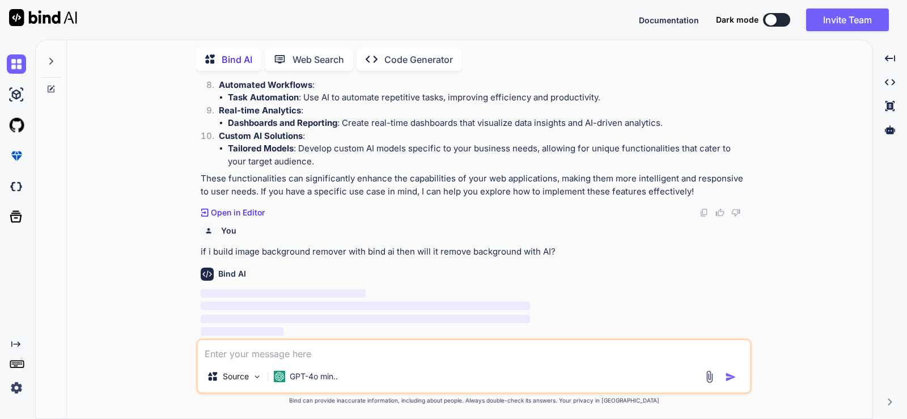
scroll to position [3411, 0]
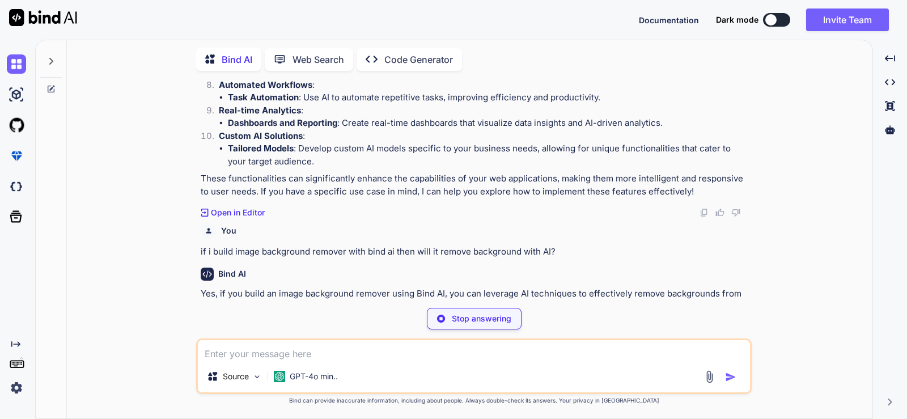
click at [573, 288] on p "Yes, if you build an image background remover using Bind AI, you can leverage A…" at bounding box center [475, 300] width 549 height 26
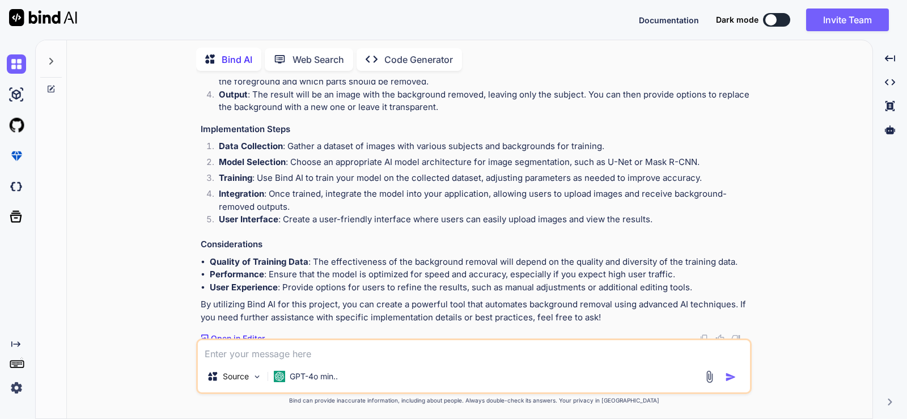
scroll to position [3757, 0]
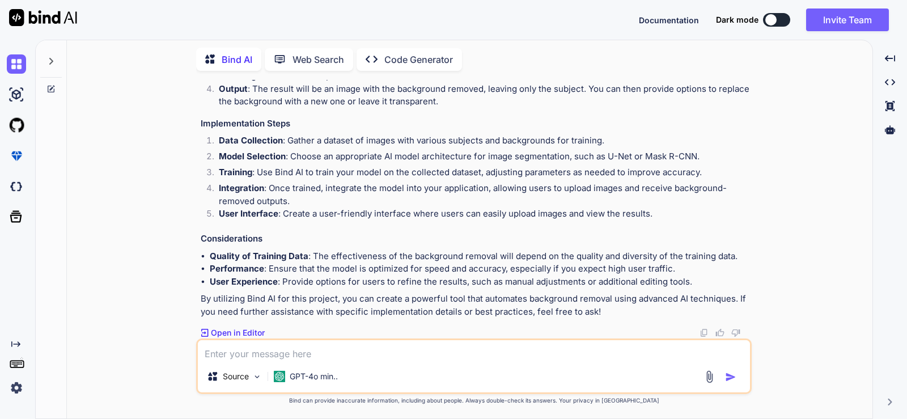
click at [319, 354] on textarea at bounding box center [474, 350] width 552 height 20
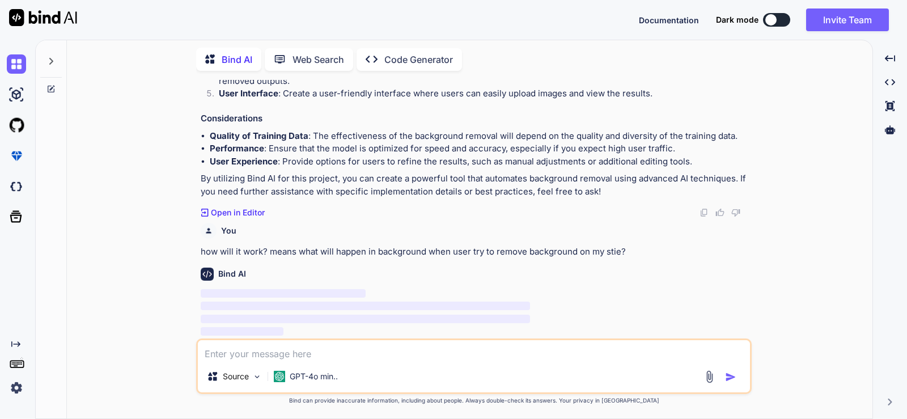
scroll to position [3877, 0]
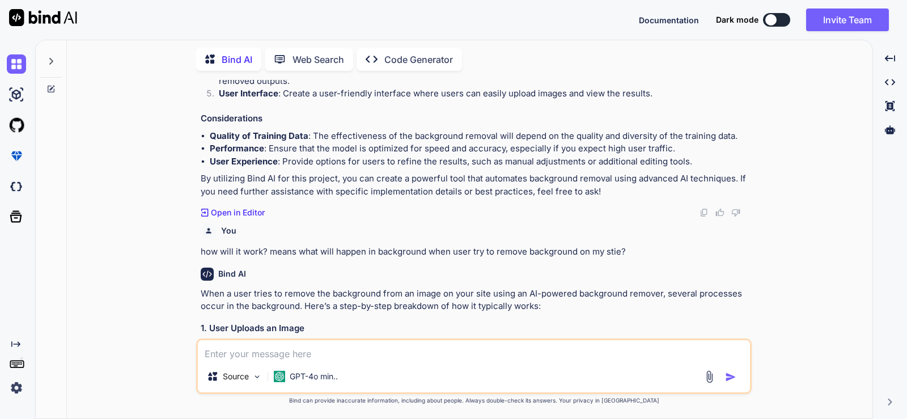
click at [659, 305] on p "When a user tries to remove the background from an image on your site using an …" at bounding box center [475, 300] width 549 height 26
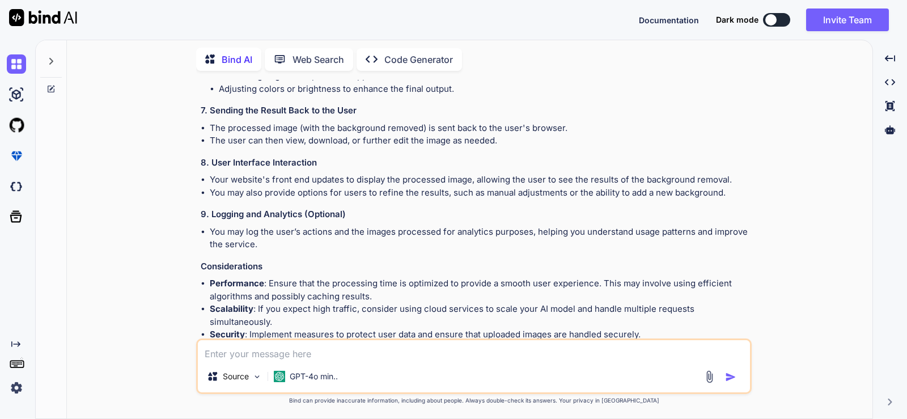
scroll to position [4497, 0]
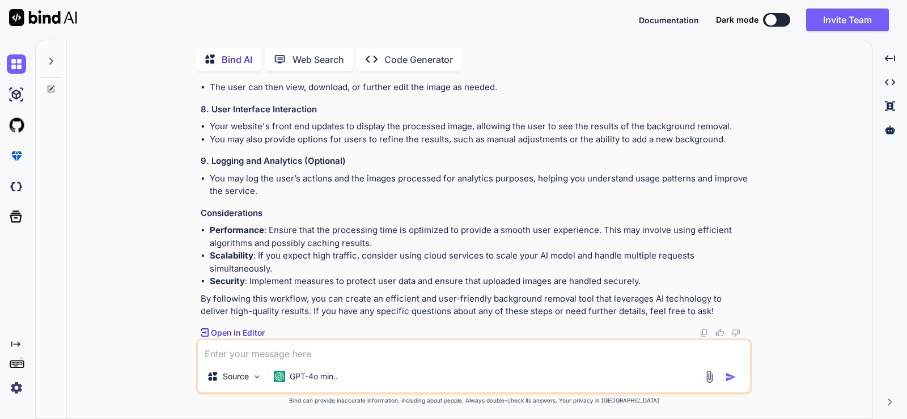
click at [288, 351] on textarea at bounding box center [474, 350] width 552 height 20
click at [722, 191] on li "You may log the user’s actions and the images processed for analytics purposes,…" at bounding box center [480, 185] width 540 height 26
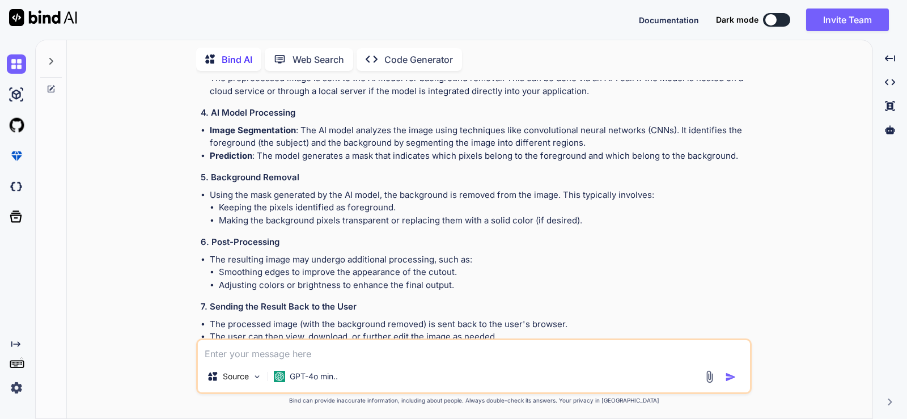
scroll to position [4203, 0]
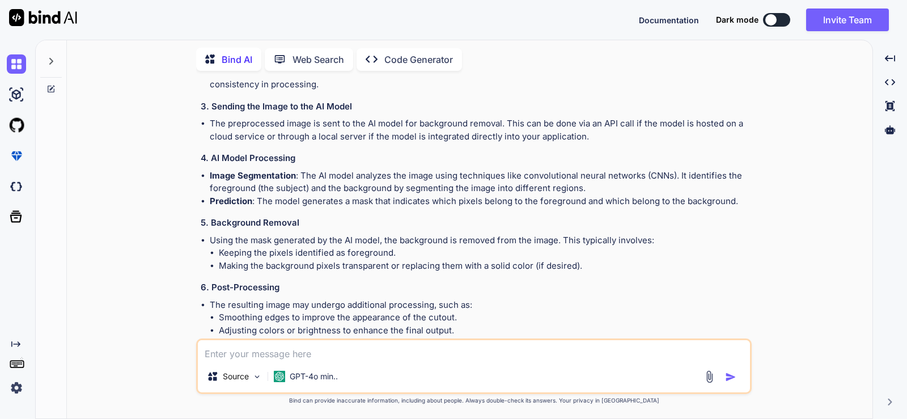
click at [429, 350] on textarea at bounding box center [474, 350] width 552 height 20
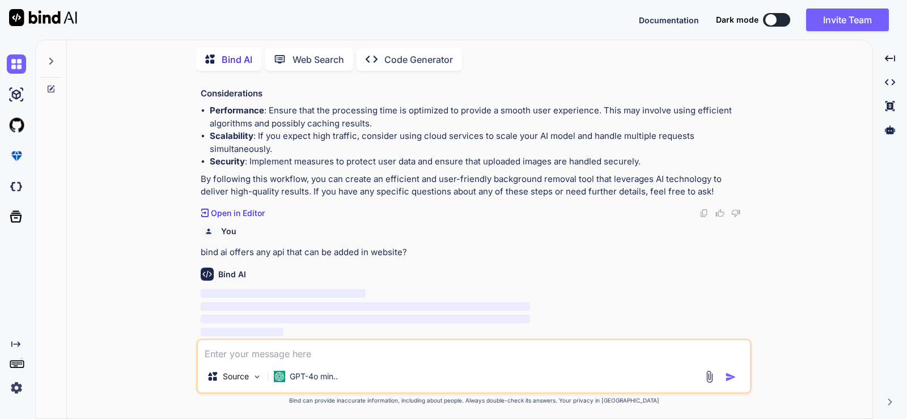
scroll to position [4617, 0]
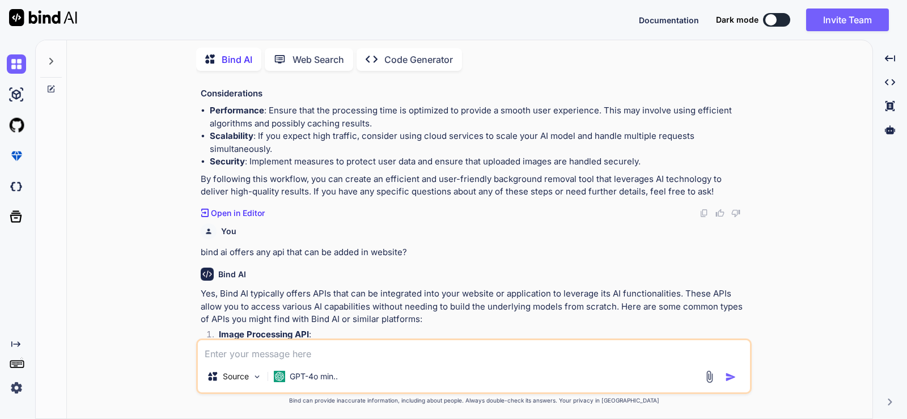
drag, startPoint x: 219, startPoint y: 270, endPoint x: 0, endPoint y: 441, distance: 277.8
click at [524, 318] on p "Yes, Bind AI typically offers APIs that can be integrated into your website or …" at bounding box center [475, 306] width 549 height 39
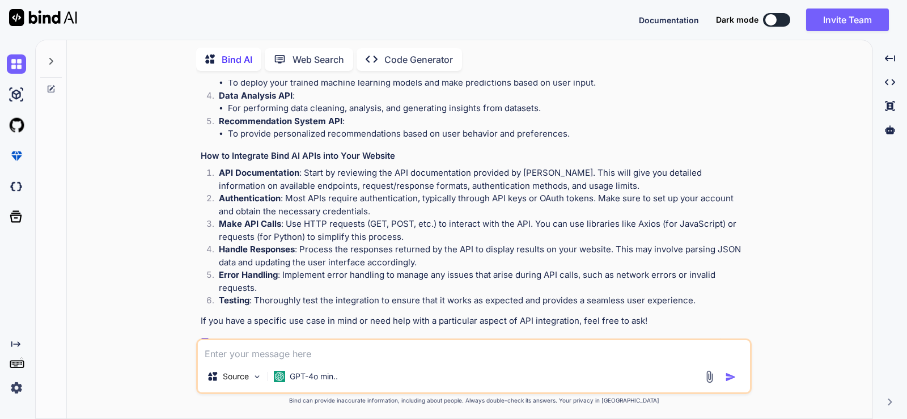
scroll to position [4934, 0]
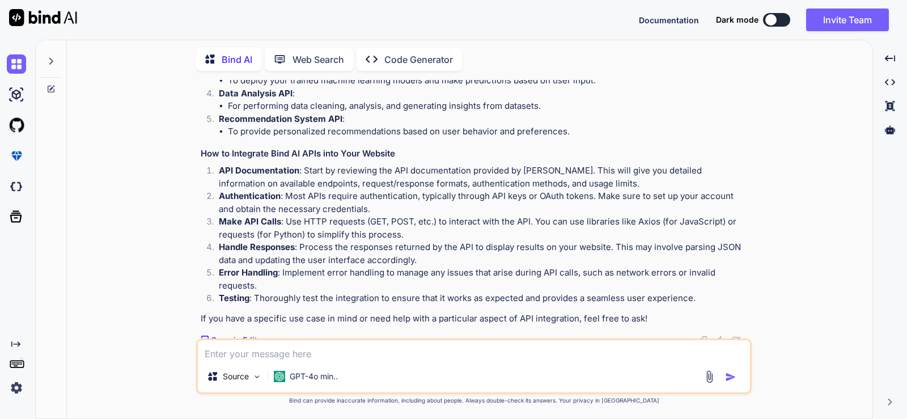
click at [515, 353] on textarea at bounding box center [474, 350] width 552 height 20
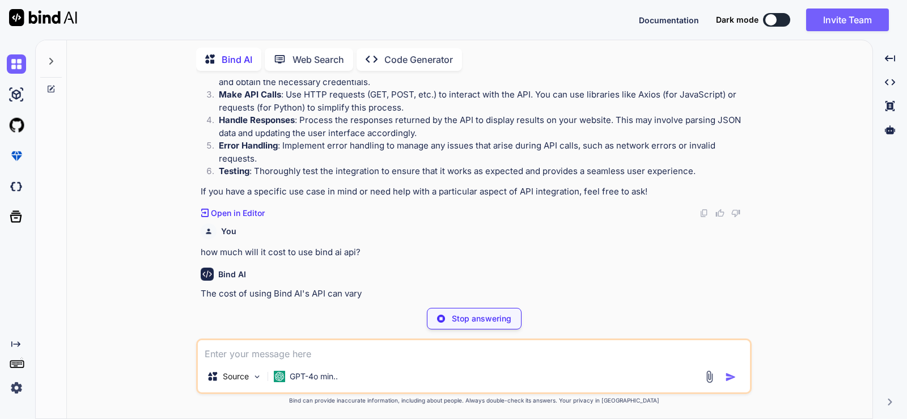
scroll to position [5061, 0]
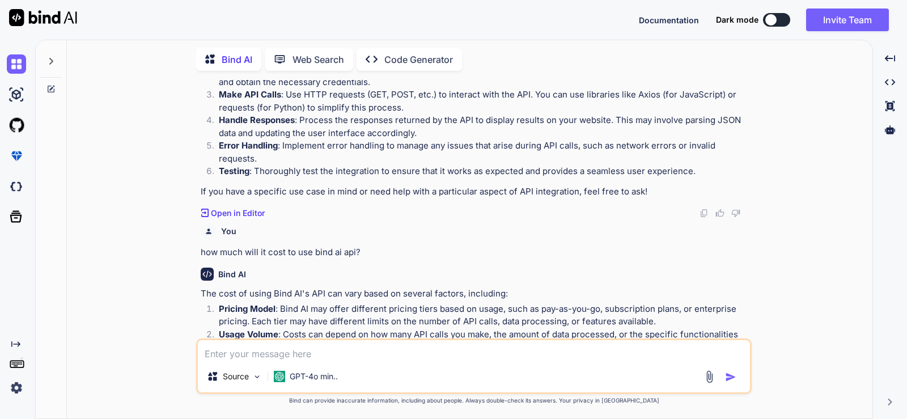
click at [597, 261] on div "Bind AI The cost of using Bind AI's API can vary based on several factors, incl…" at bounding box center [475, 353] width 549 height 190
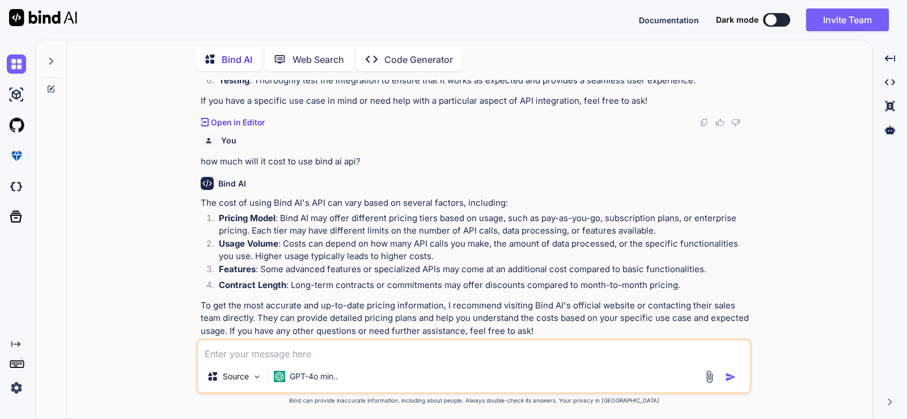
scroll to position [5171, 0]
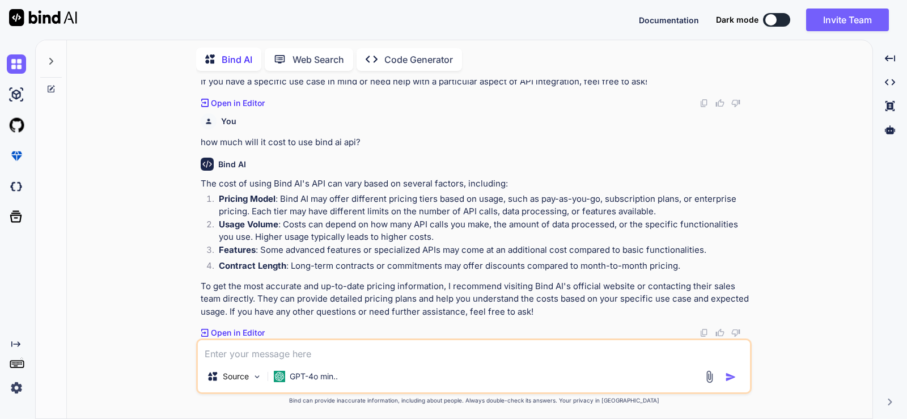
click at [702, 240] on p "Usage Volume : Costs can depend on how many API calls you make, the amount of d…" at bounding box center [484, 231] width 530 height 26
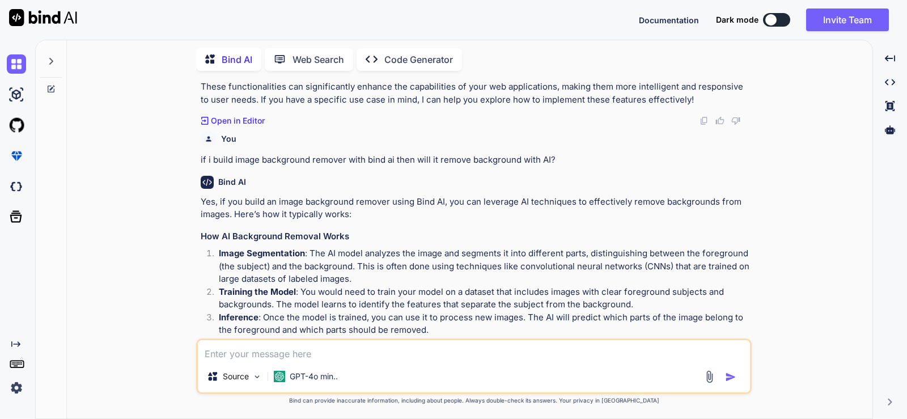
scroll to position [3494, 0]
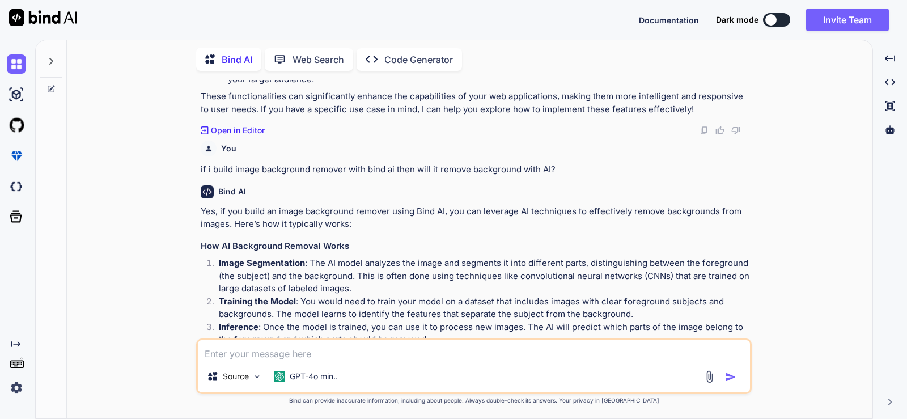
click at [425, 170] on p "if i build image background remover with bind ai then will it remove background…" at bounding box center [475, 169] width 549 height 13
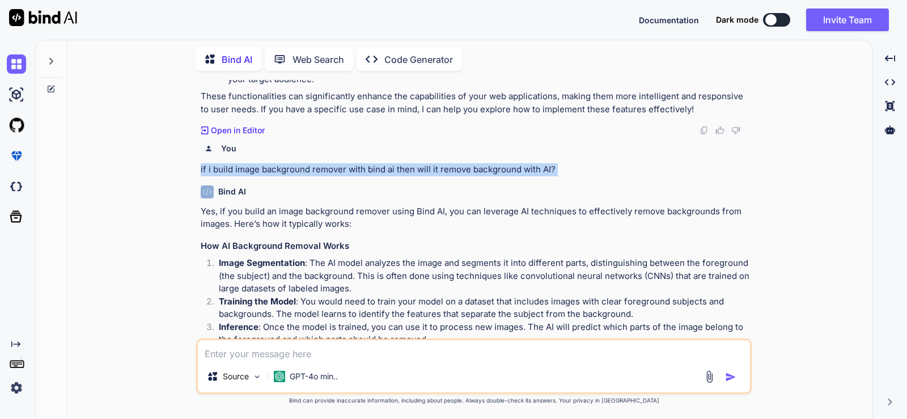
click at [425, 170] on p "if i build image background remover with bind ai then will it remove background…" at bounding box center [475, 169] width 549 height 13
copy p "if i build image background remover with bind ai then will it remove background…"
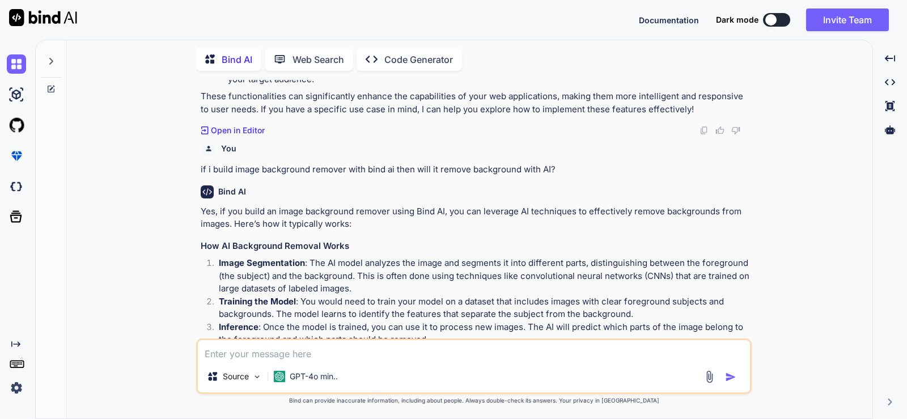
click at [384, 277] on p "Image Segmentation : The AI model analyzes the image and segments it into diffe…" at bounding box center [484, 276] width 530 height 39
click at [552, 352] on textarea at bounding box center [474, 350] width 552 height 20
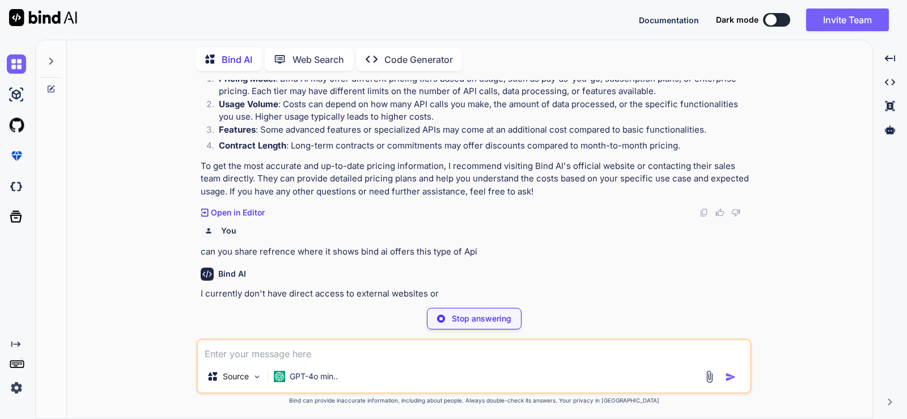
scroll to position [5291, 0]
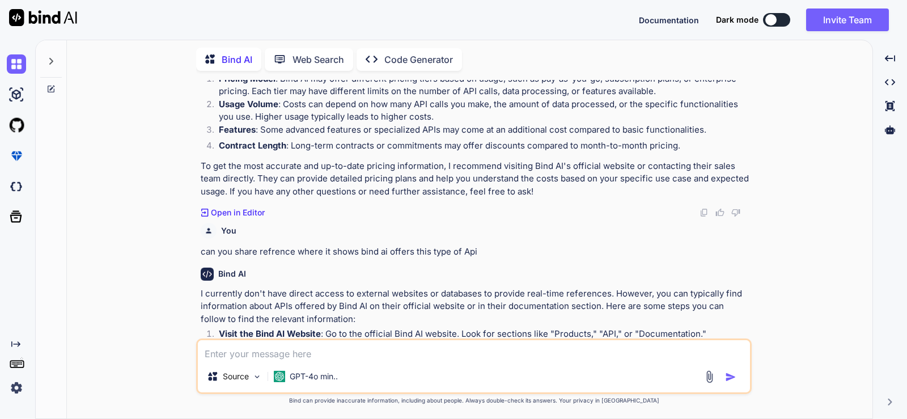
click at [784, 308] on div "You i am looking to create a project that can be monetized and i can get passiv…" at bounding box center [474, 249] width 796 height 338
click at [560, 305] on p "I currently don't have direct access to external websites or databases to provi…" at bounding box center [475, 306] width 549 height 39
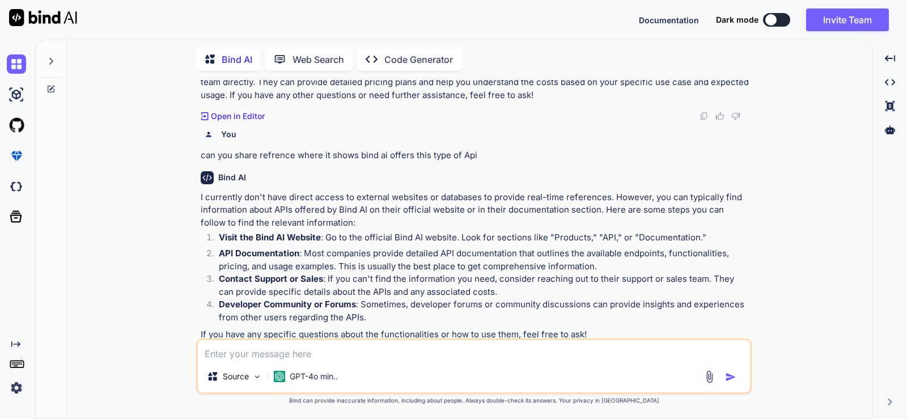
scroll to position [5411, 0]
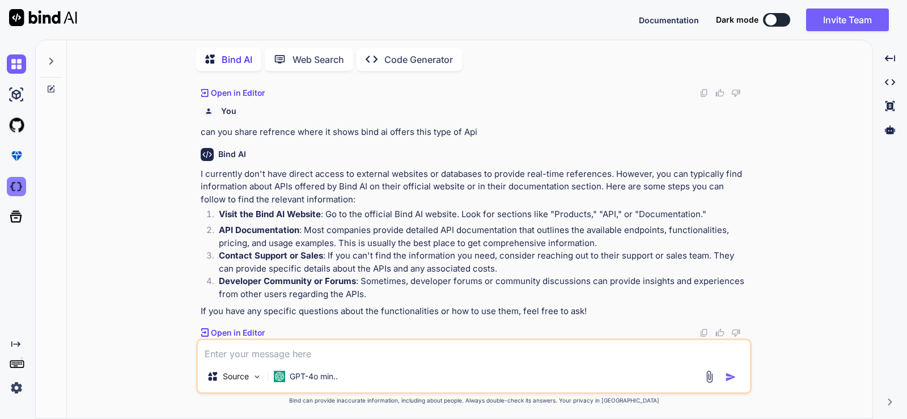
click at [16, 184] on img at bounding box center [16, 186] width 19 height 19
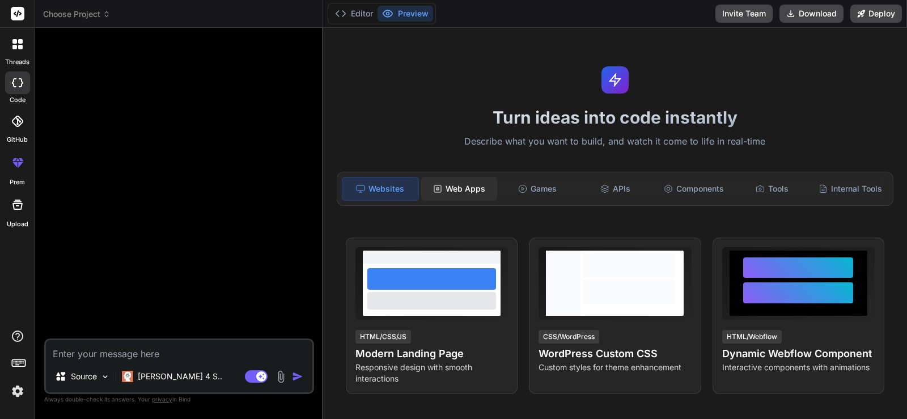
click at [471, 196] on div "Web Apps" at bounding box center [459, 189] width 76 height 24
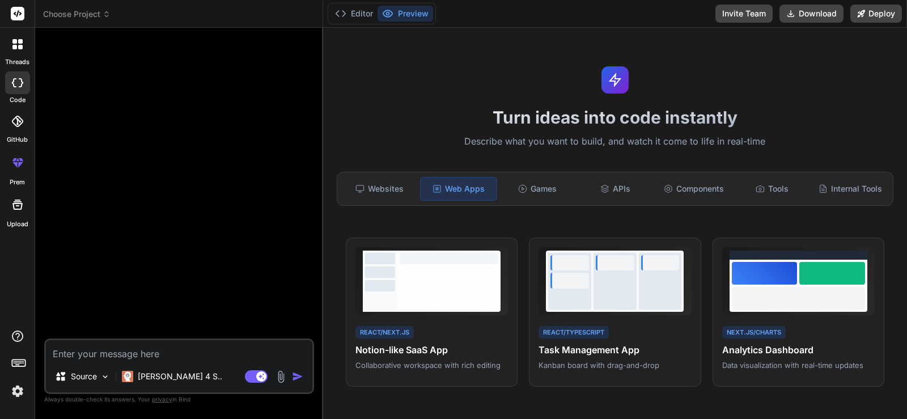
type textarea "x"
click at [529, 189] on div "Games" at bounding box center [537, 189] width 76 height 24
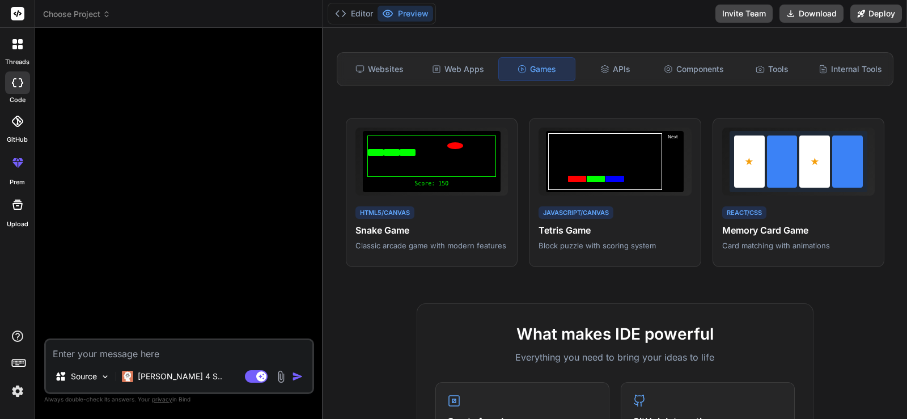
scroll to position [52, 0]
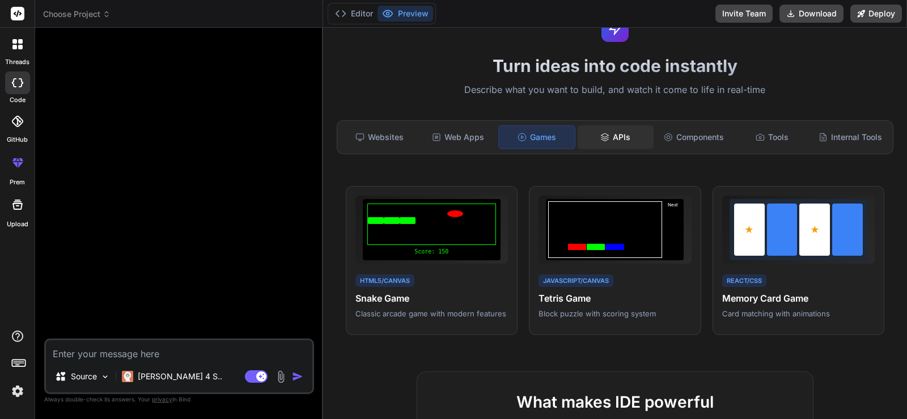
click at [619, 139] on div "APIs" at bounding box center [616, 137] width 76 height 24
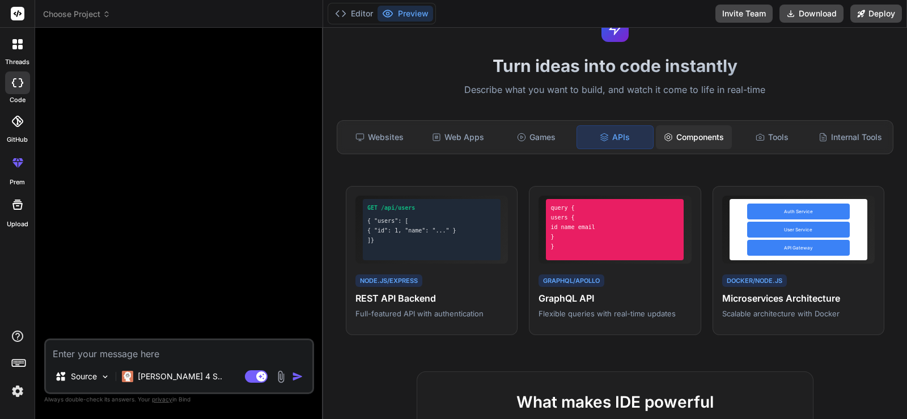
click at [706, 139] on div "Components" at bounding box center [694, 137] width 76 height 24
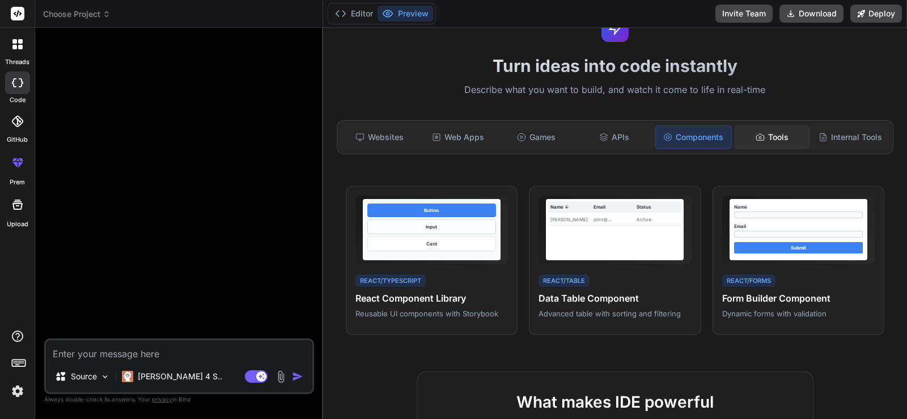
click at [758, 138] on icon at bounding box center [759, 137] width 9 height 9
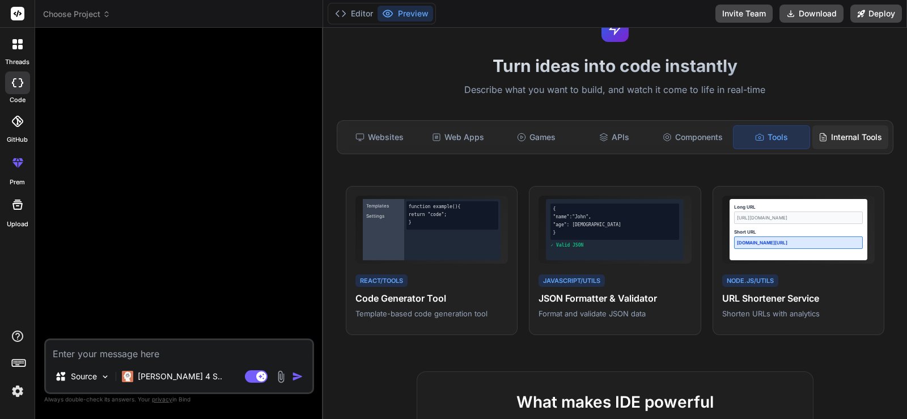
click at [823, 139] on div "Internal Tools" at bounding box center [850, 137] width 76 height 24
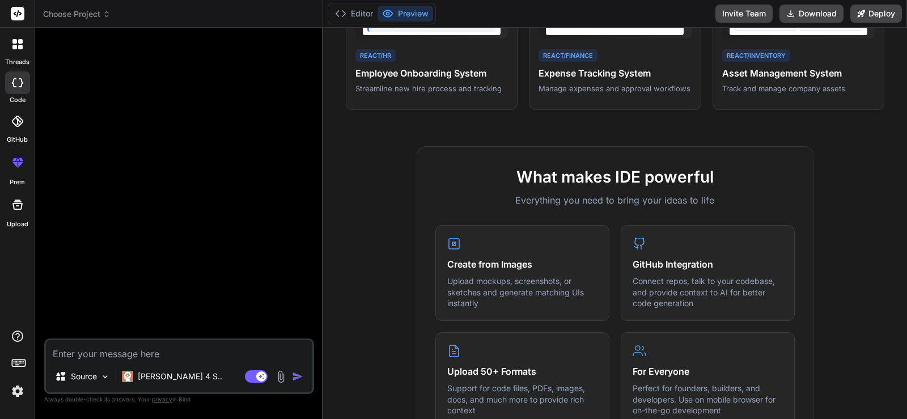
scroll to position [0, 0]
